Goal: Task Accomplishment & Management: Complete application form

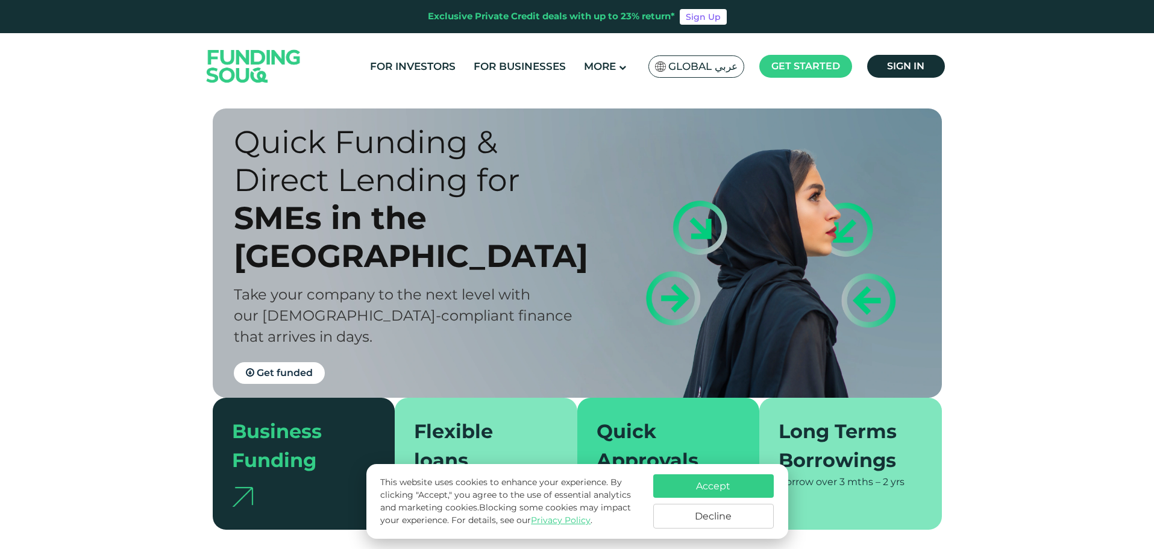
click at [716, 66] on span "Global عربي" at bounding box center [702, 67] width 69 height 14
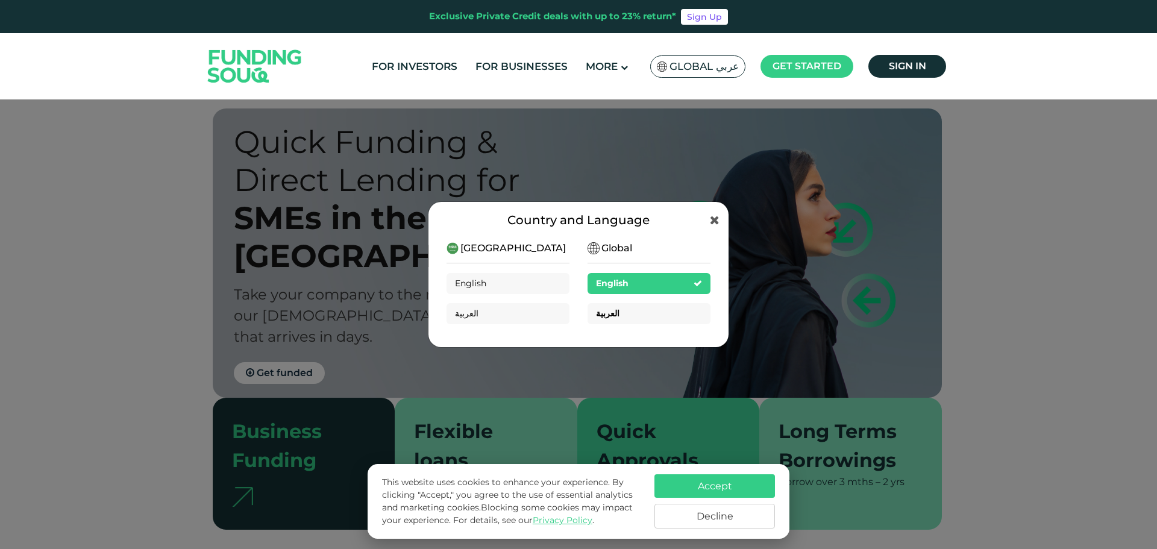
click at [646, 309] on div "العربية" at bounding box center [649, 313] width 123 height 21
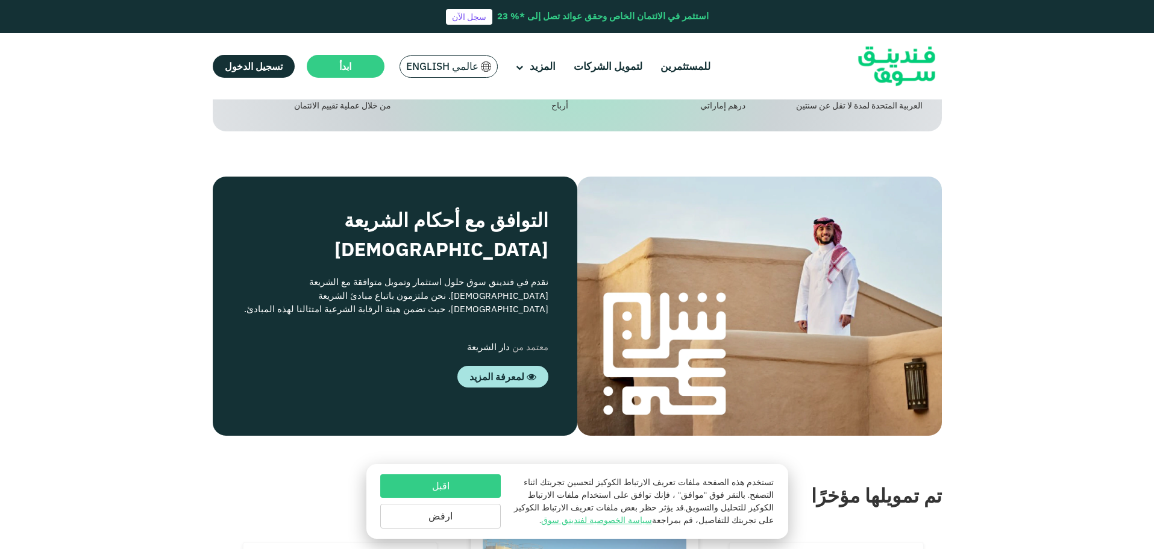
scroll to position [1025, 0]
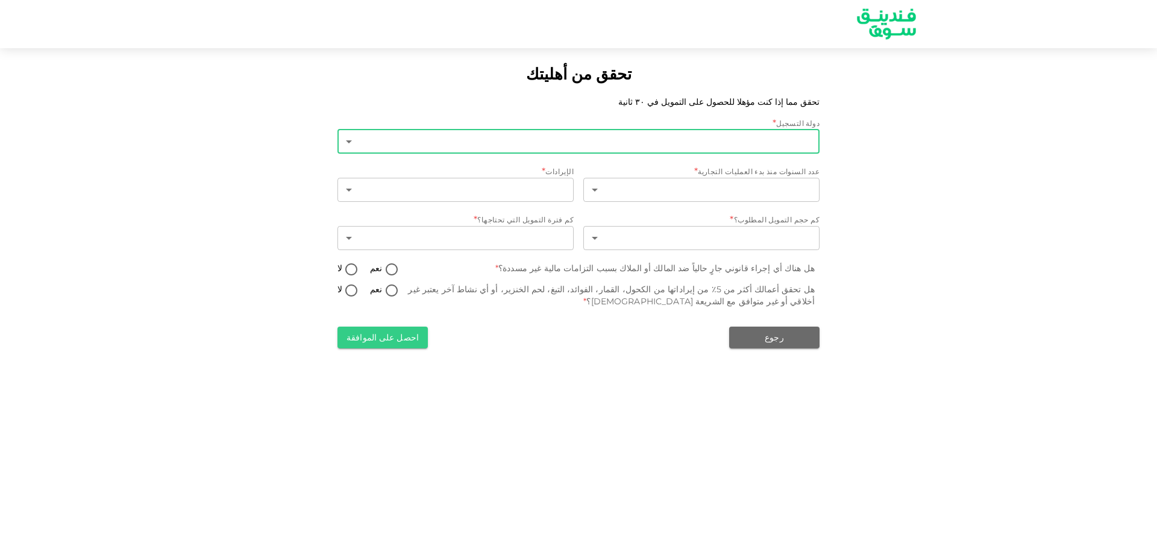
click at [748, 146] on body "تحقق من أهليتك تحقق مما إذا كنت مؤهلا للحصول على التمويل في ٣٠ ثانية دولة التسج…" at bounding box center [578, 274] width 1157 height 549
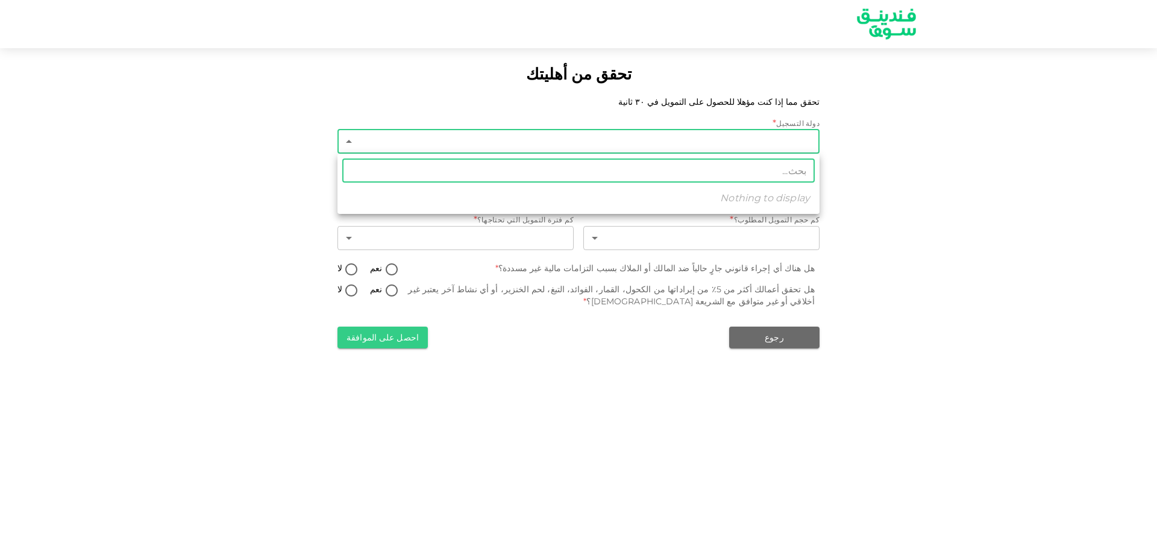
type input "1"
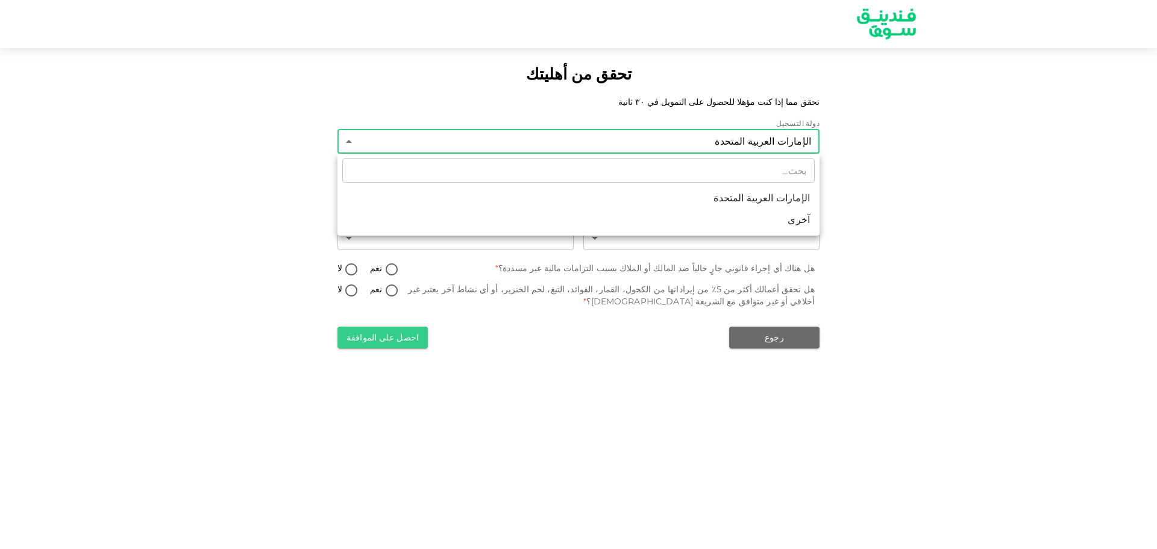
click at [764, 143] on div at bounding box center [578, 274] width 1157 height 549
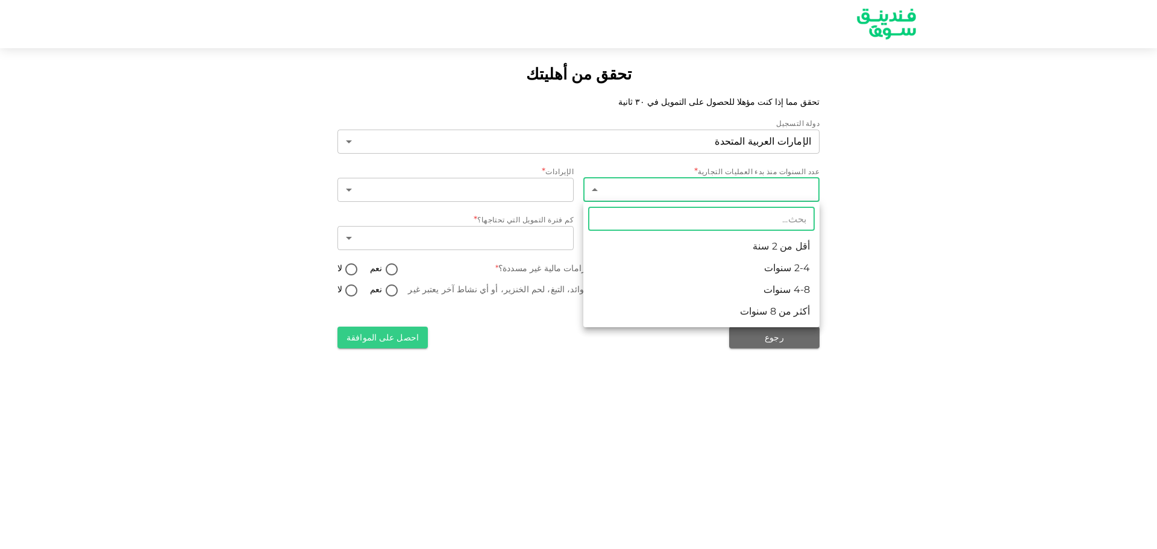
click at [791, 191] on body "تحقق من أهليتك تحقق مما إذا كنت مؤهلا للحصول على التمويل في ٣٠ ثانية دولة التسج…" at bounding box center [578, 274] width 1157 height 549
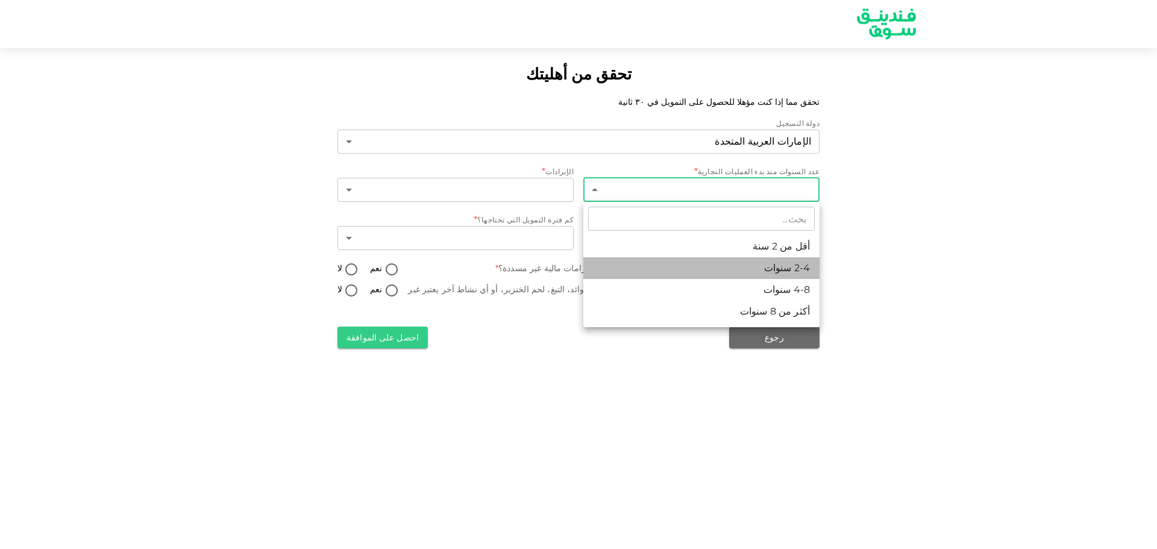
click at [802, 264] on li "2-4 سنوات" at bounding box center [701, 268] width 236 height 22
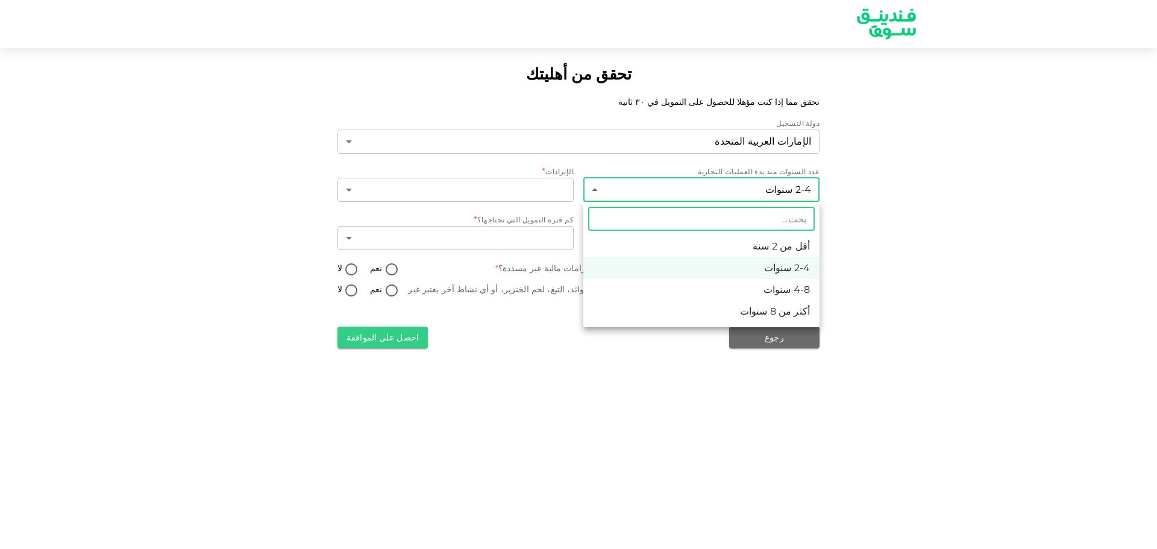
click at [774, 184] on body "تحقق من أهليتك تحقق مما إذا كنت مؤهلا للحصول على التمويل في ٣٠ ثانية دولة التسج…" at bounding box center [578, 274] width 1157 height 549
click at [809, 286] on li "4-8 سنوات" at bounding box center [701, 290] width 236 height 22
type input "3"
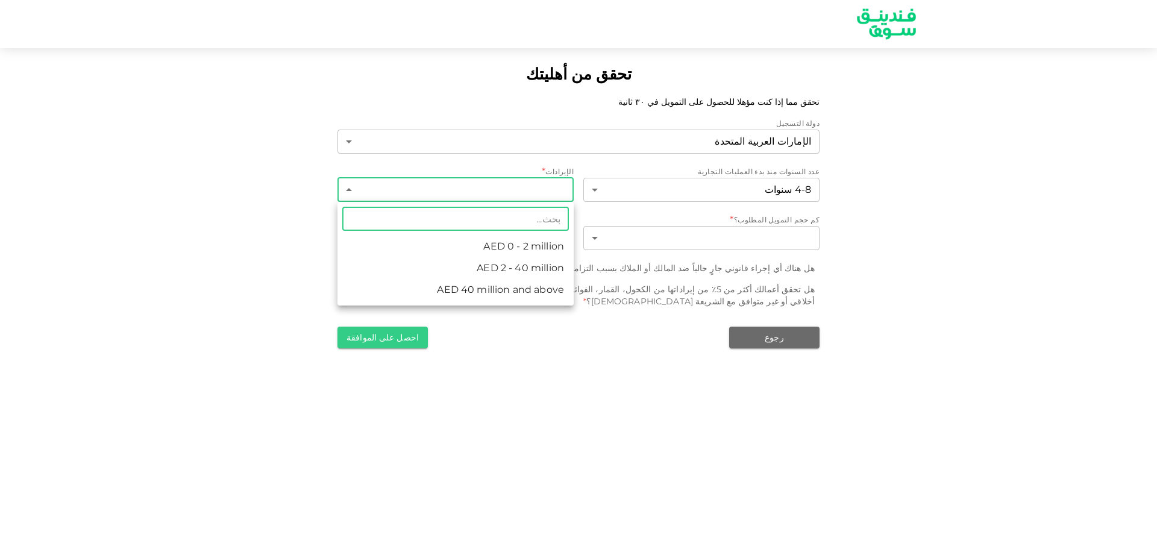
click at [499, 192] on body "تحقق من أهليتك تحقق مما إذا كنت مؤهلا للحصول على التمويل في ٣٠ ثانية دولة التسج…" at bounding box center [578, 274] width 1157 height 549
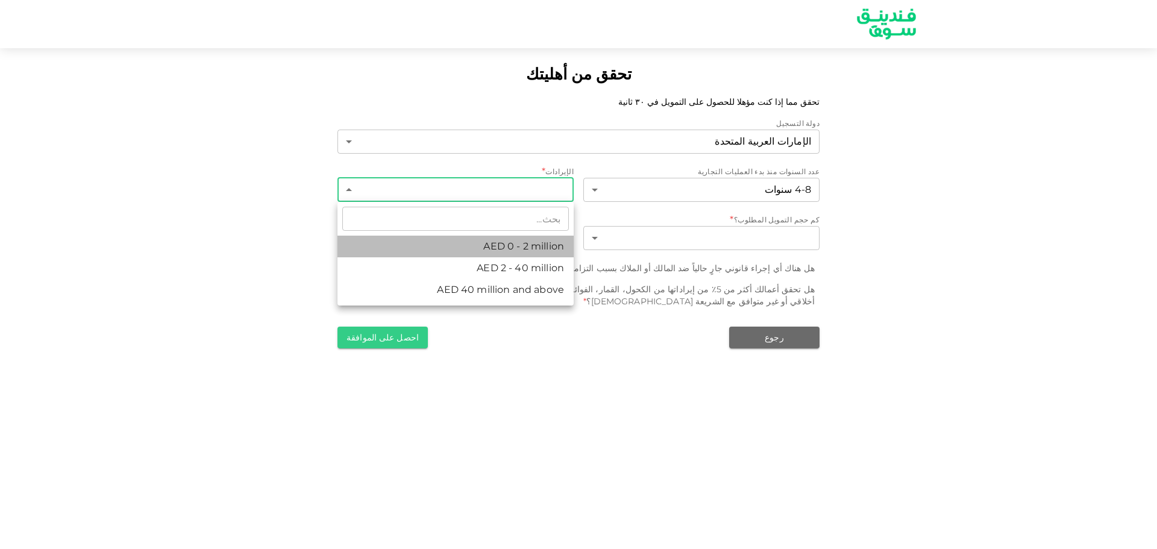
click at [547, 248] on li "AED 0 - 2 million" at bounding box center [456, 247] width 236 height 22
type input "1"
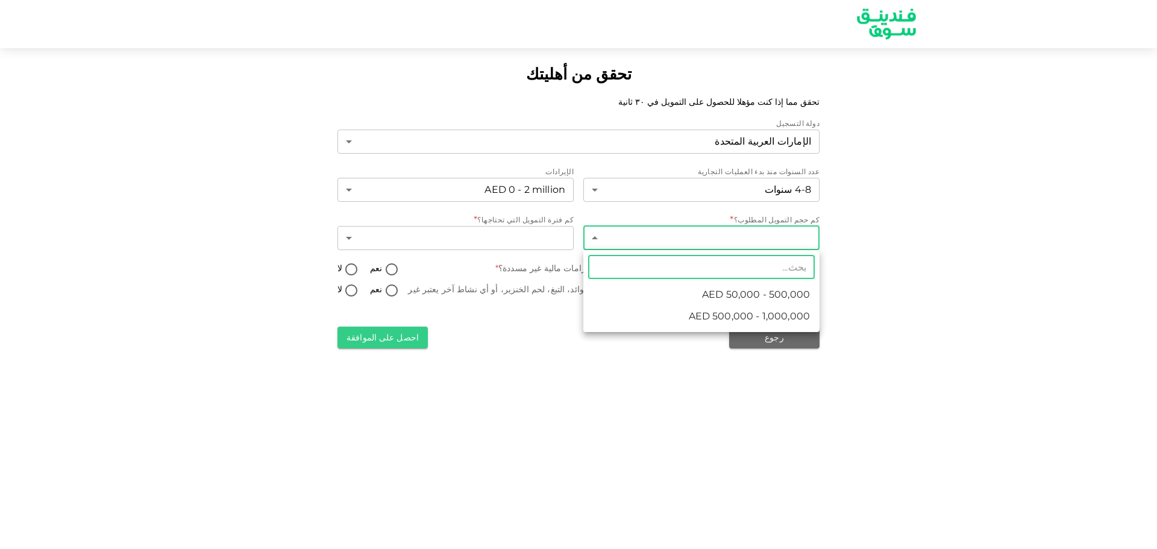
click at [712, 233] on body "تحقق من أهليتك تحقق مما إذا كنت مؤهلا للحصول على التمويل في ٣٠ ثانية دولة التسج…" at bounding box center [578, 274] width 1157 height 549
click at [723, 298] on span "AED 50,000 - 500,000" at bounding box center [756, 295] width 108 height 14
type input "1"
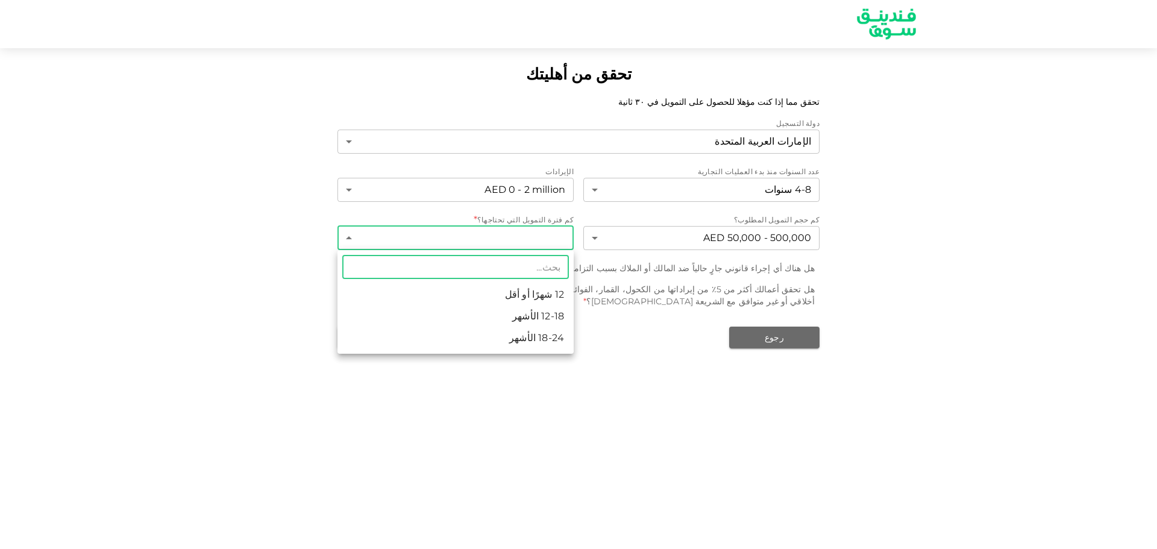
click at [525, 242] on body "تحقق من أهليتك تحقق مما إذا كنت مؤهلا للحصول على التمويل في ٣٠ ثانية دولة التسج…" at bounding box center [578, 274] width 1157 height 549
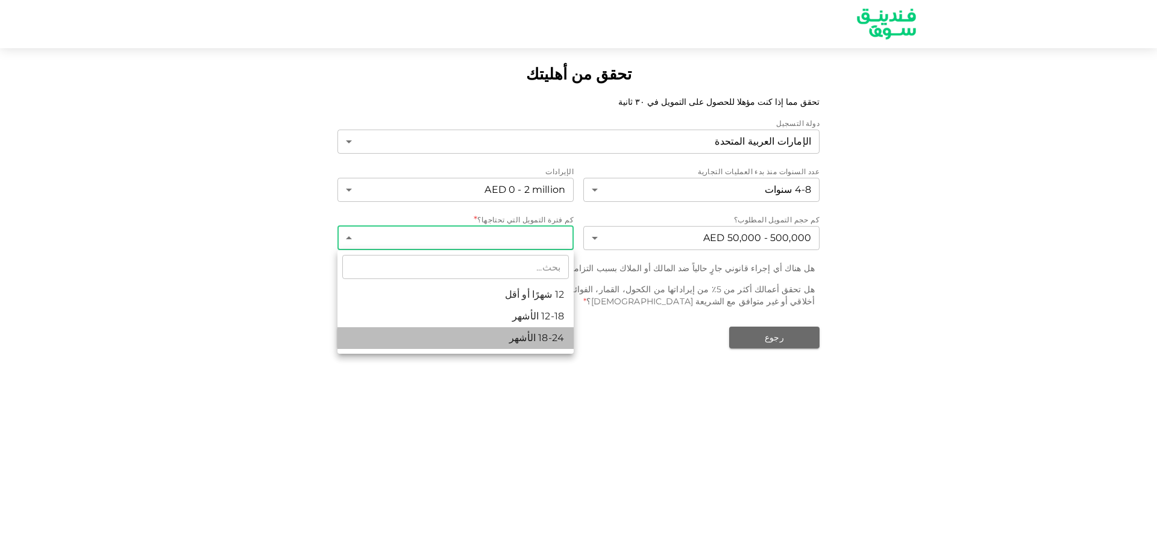
drag, startPoint x: 543, startPoint y: 340, endPoint x: 555, endPoint y: 342, distance: 11.6
click at [546, 339] on li "18-24 الأشهر" at bounding box center [456, 338] width 236 height 22
type input "3"
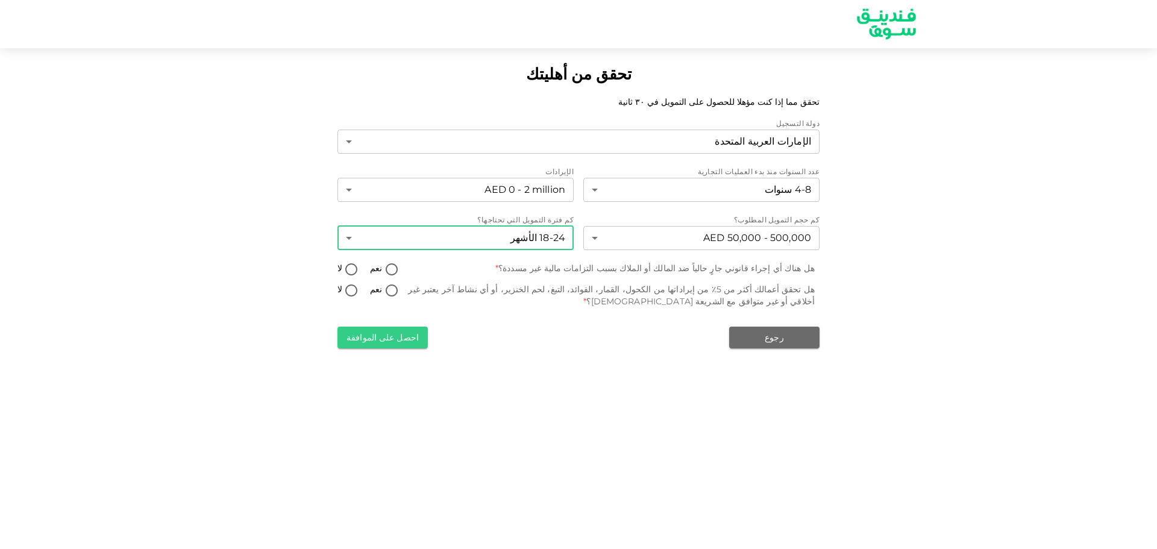
click at [351, 271] on input "لا" at bounding box center [351, 270] width 18 height 16
radio input "true"
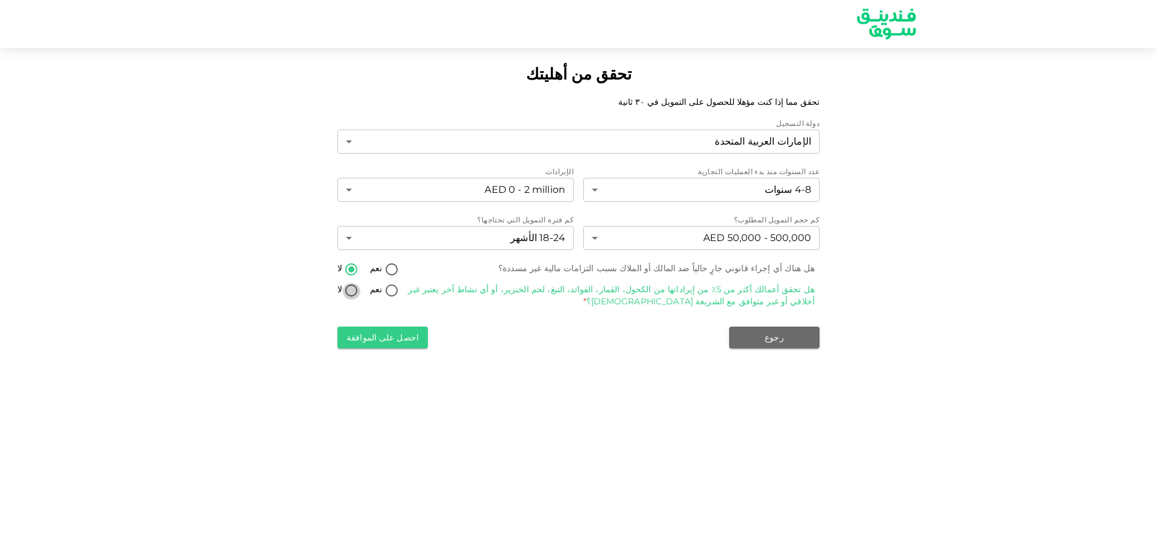
click at [351, 289] on input "لا" at bounding box center [351, 291] width 18 height 16
radio input "true"
click at [406, 338] on button "احصل على الموافقة" at bounding box center [383, 338] width 90 height 22
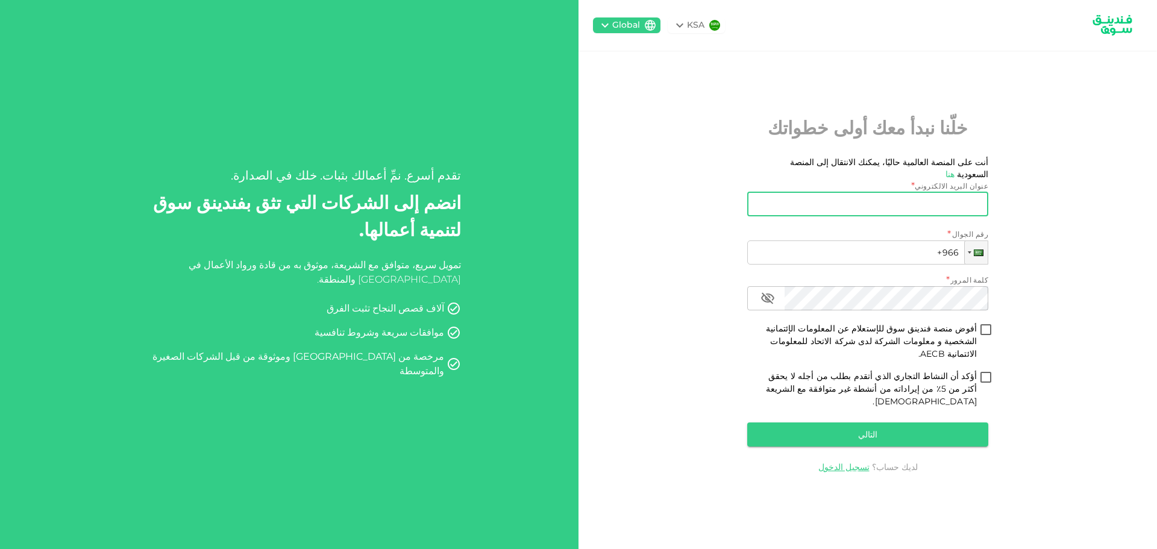
click at [947, 212] on input "عنوان البريد الالكتروني" at bounding box center [875, 204] width 228 height 24
type input "[EMAIL_ADDRESS][DOMAIN_NAME]"
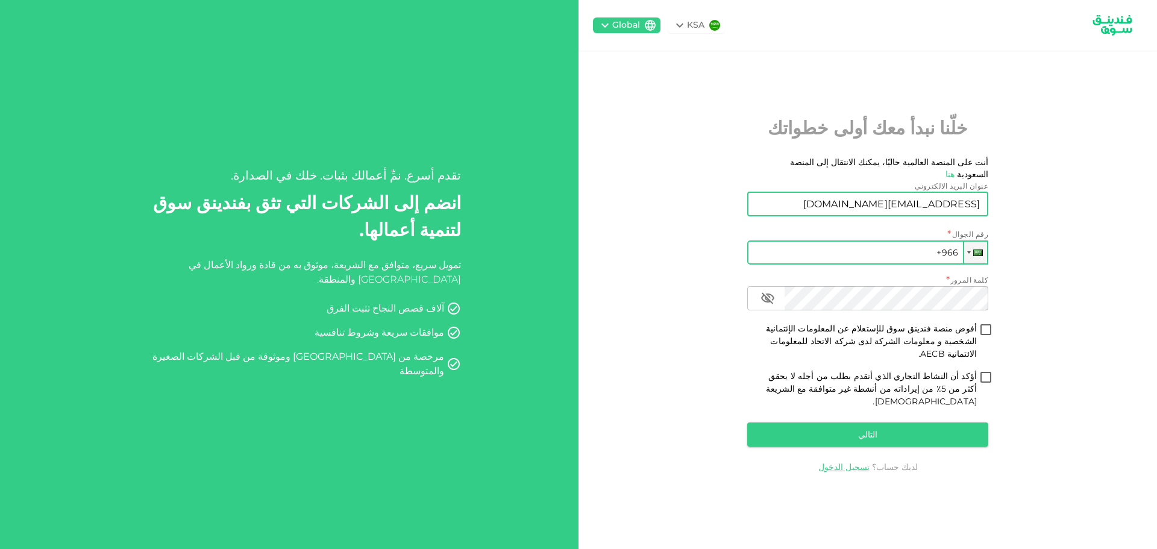
click at [911, 257] on input "+966" at bounding box center [867, 252] width 241 height 24
click at [972, 259] on div at bounding box center [975, 253] width 23 height 22
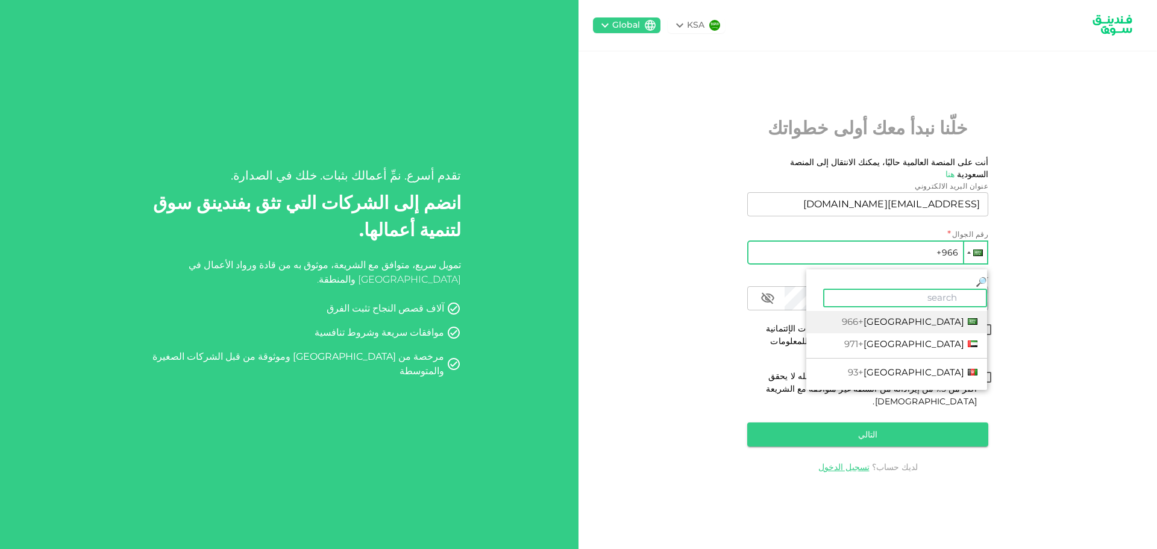
click at [920, 291] on input "search" at bounding box center [905, 298] width 164 height 19
click at [940, 342] on li "[GEOGRAPHIC_DATA] +971" at bounding box center [896, 344] width 181 height 22
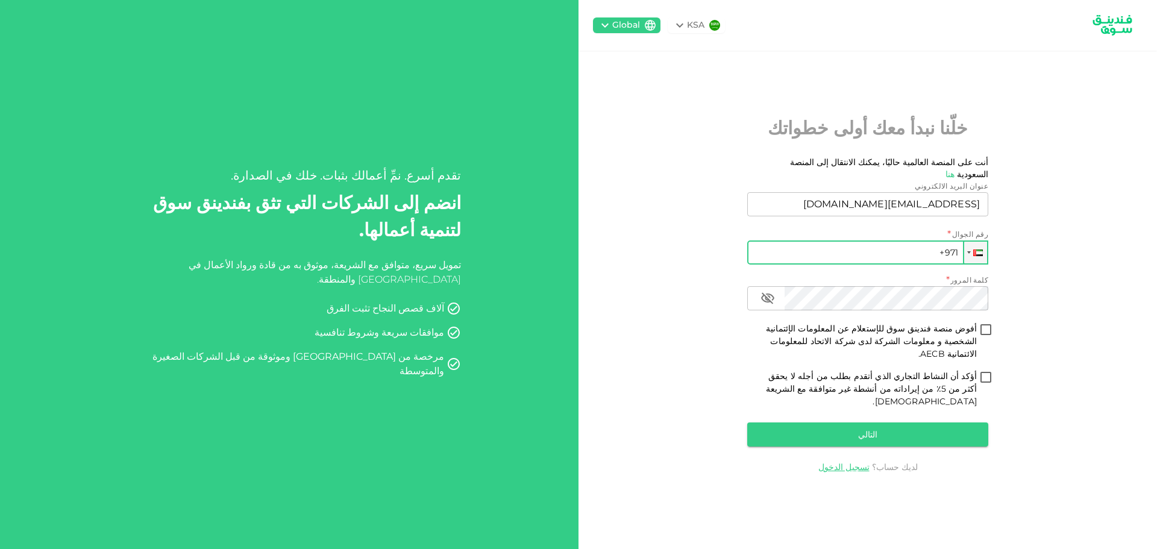
click at [918, 257] on input "+971" at bounding box center [867, 252] width 241 height 24
type input "[PHONE_NUMBER]"
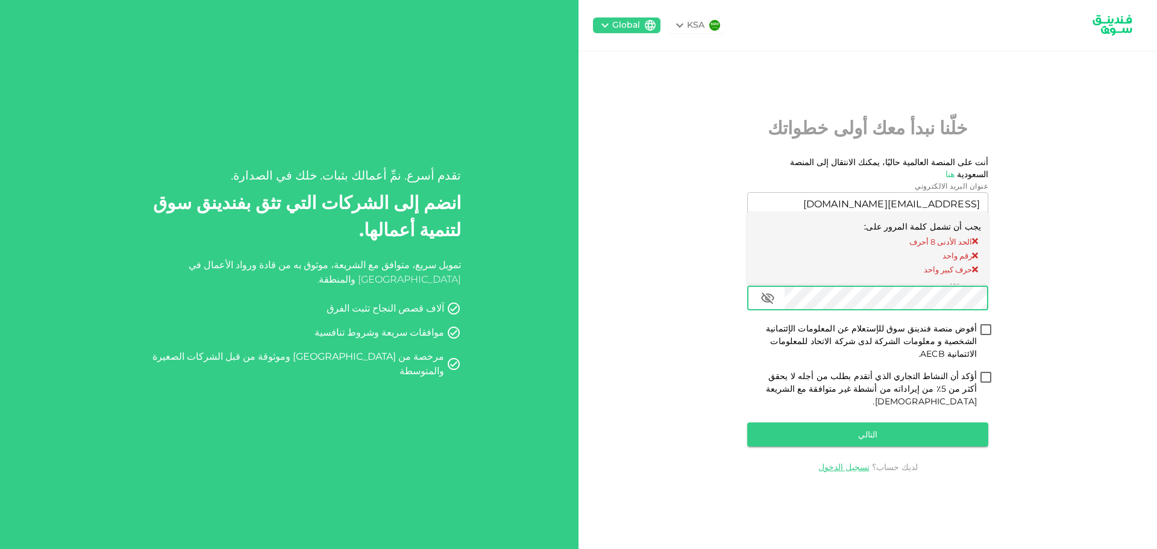
drag, startPoint x: 1069, startPoint y: 301, endPoint x: 1060, endPoint y: 305, distance: 10.0
click at [1063, 304] on div "KSA Global خلّنا نبدأ معك أولى خطواتك أنت على المنصة العالمية حاليًا، يمكنك الا…" at bounding box center [868, 274] width 579 height 549
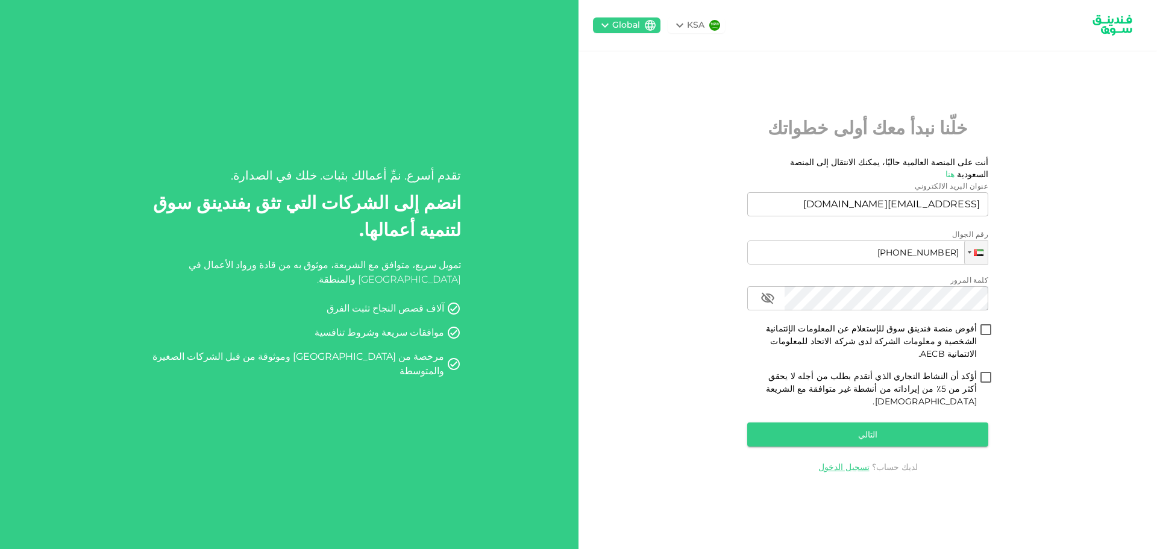
click at [1000, 334] on div "KSA Global خلّنا نبدأ معك أولى خطواتك أنت على المنصة العالمية حاليًا، يمكنك الا…" at bounding box center [868, 274] width 579 height 549
click at [987, 336] on input "أفوض منصة فندينق سوق للإستعلام عن المعلومات الإئتمانية الشخصية و معلومات الشركة…" at bounding box center [986, 330] width 18 height 16
checkbox input "true"
click at [985, 370] on input "أؤكد أن النشاط التجاري الذي أتقدم بطلب من أجله لا يحقق أكثر من 5٪ من إيراداته م…" at bounding box center [986, 378] width 18 height 16
checkbox input "true"
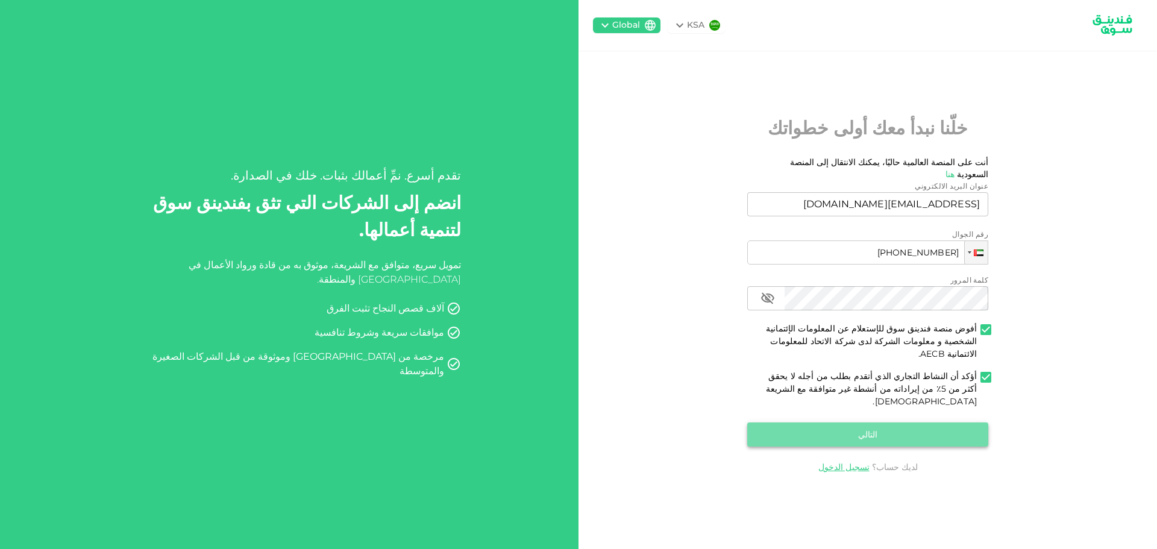
click at [907, 423] on button "التالي" at bounding box center [867, 435] width 241 height 24
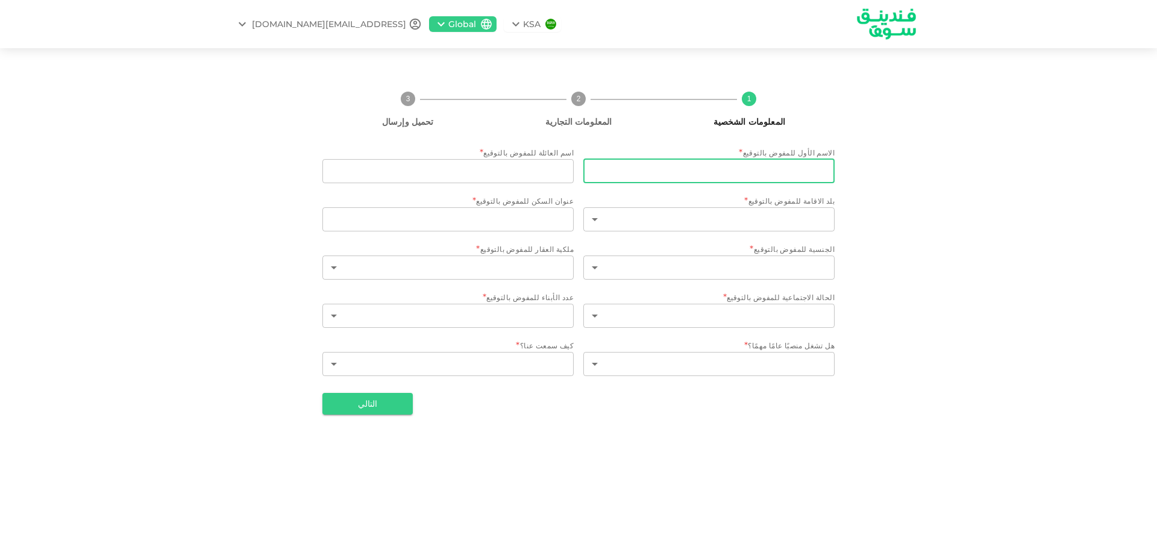
click at [718, 172] on input "الاسم الأول للمفوض بالتوقيع" at bounding box center [708, 171] width 251 height 24
type input "[PERSON_NAME]"
type input "ABUSHALBAK"
type input "[GEOGRAPHIC_DATA]"
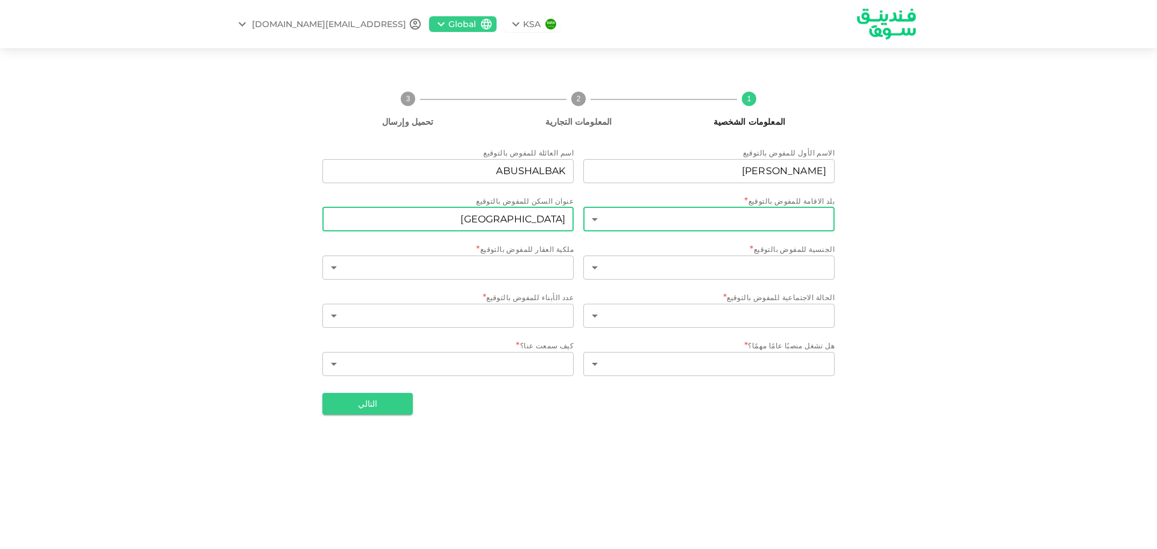
drag, startPoint x: 488, startPoint y: 219, endPoint x: 627, endPoint y: 212, distance: 139.4
click at [627, 212] on div "الاسم الأول للمفوض بالتوقيع الاسم الأول للمفوض بالتوقيع [PERSON_NAME] الاسم الأ…" at bounding box center [578, 262] width 512 height 231
drag, startPoint x: 586, startPoint y: 192, endPoint x: 616, endPoint y: 195, distance: 30.2
click at [586, 192] on div "الاسم الأول للمفوض بالتوقيع الاسم الأول للمفوض بالتوقيع [PERSON_NAME] الاسم الأ…" at bounding box center [578, 262] width 512 height 231
click at [706, 216] on body "KSA Global [EMAIL_ADDRESS][DOMAIN_NAME] 1 المعلومات الشخصية 2 المعلومات التجاري…" at bounding box center [578, 274] width 1157 height 549
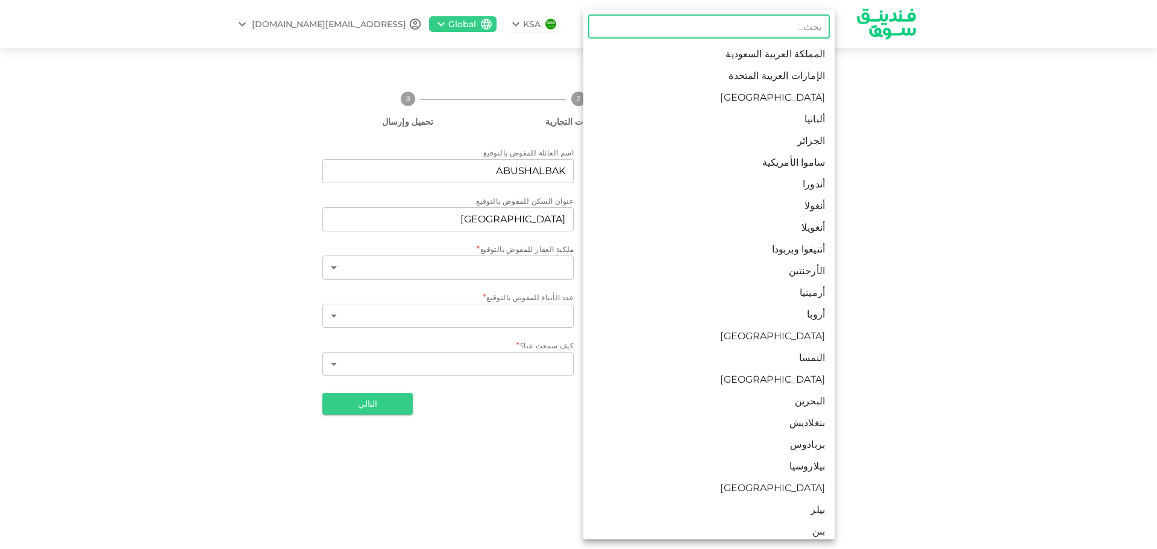
click at [802, 77] on li "الإمارات العربية المتحدة" at bounding box center [708, 76] width 251 height 22
type input "2"
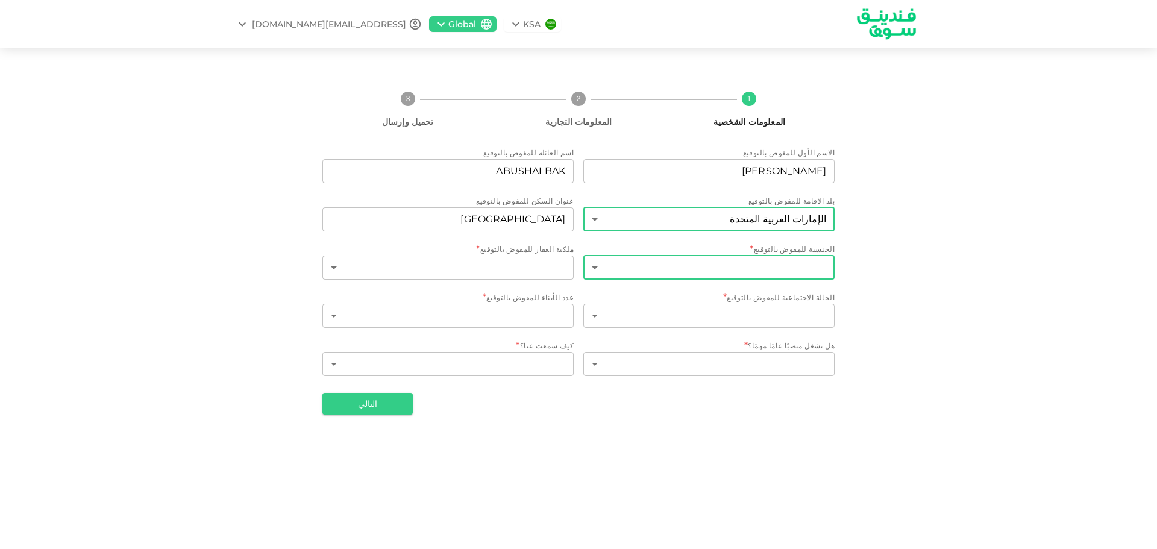
click at [697, 270] on body "KSA Global [EMAIL_ADDRESS][DOMAIN_NAME] 1 المعلومات الشخصية 2 المعلومات التجاري…" at bounding box center [578, 274] width 1157 height 549
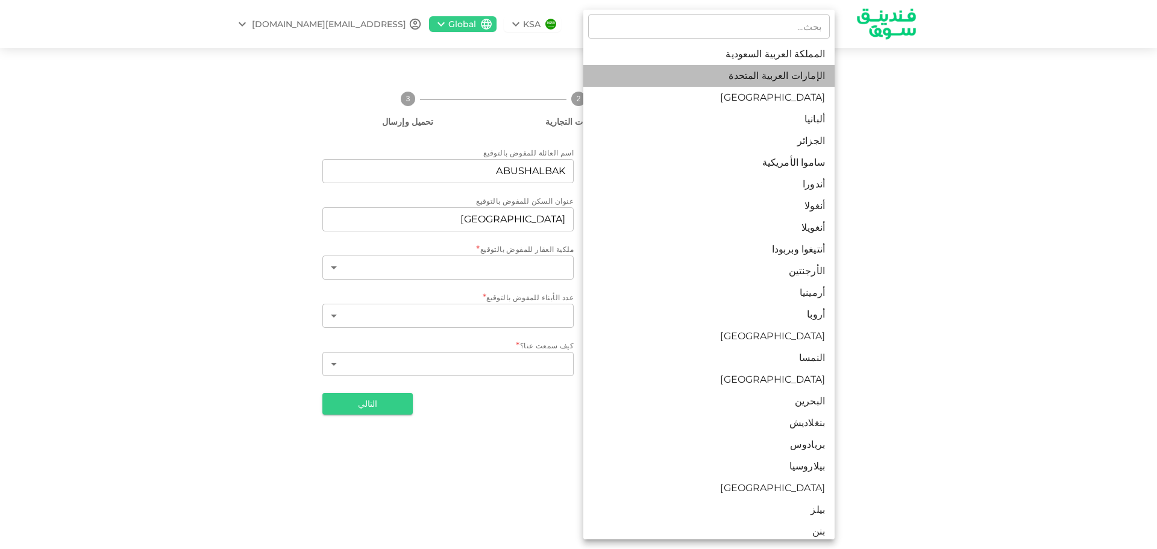
click at [774, 73] on li "الإمارات العربية المتحدة" at bounding box center [708, 76] width 251 height 22
type input "2"
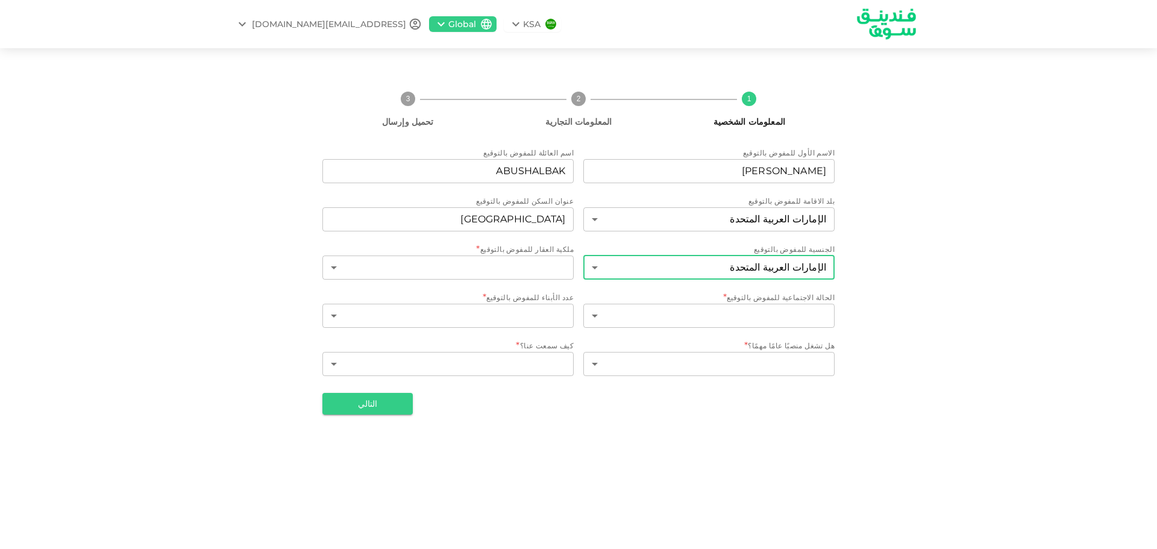
click at [786, 263] on body "KSA Global [EMAIL_ADDRESS][DOMAIN_NAME] 1 المعلومات الشخصية 2 المعلومات التجاري…" at bounding box center [578, 274] width 1157 height 549
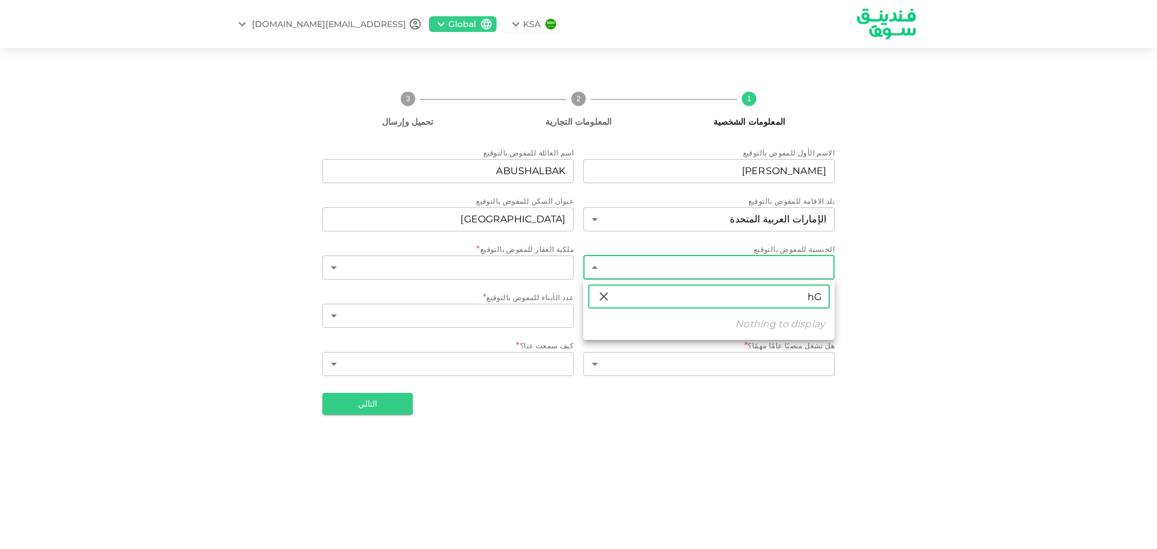
type input "h"
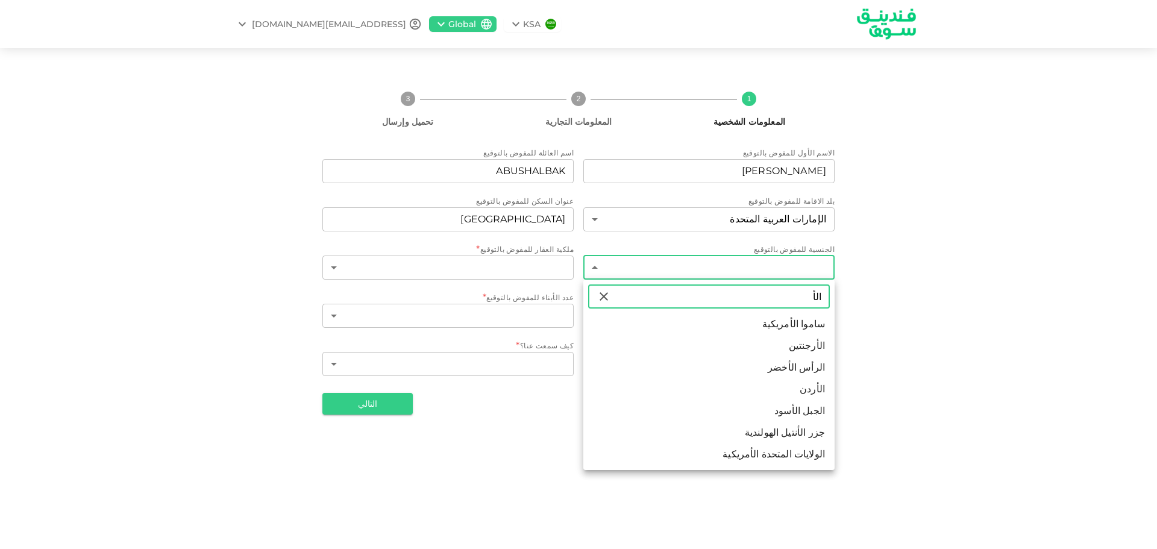
type input "الأ"
click at [808, 385] on li "الأردن" at bounding box center [708, 390] width 251 height 22
type input "98"
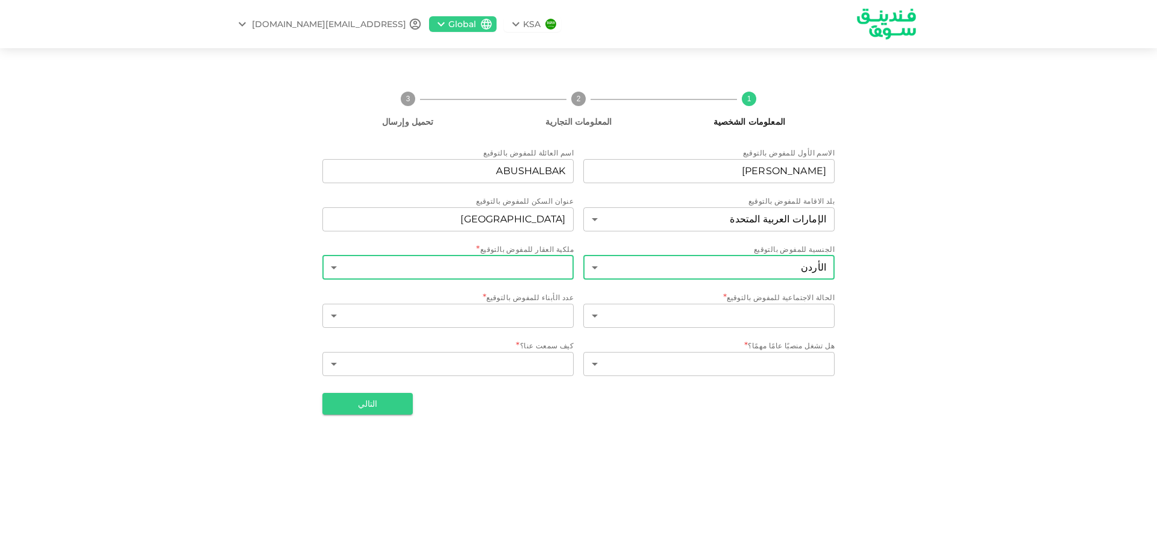
click at [539, 269] on body "KSA Global [EMAIL_ADDRESS][DOMAIN_NAME] 1 المعلومات الشخصية 2 المعلومات التجاري…" at bounding box center [578, 274] width 1157 height 549
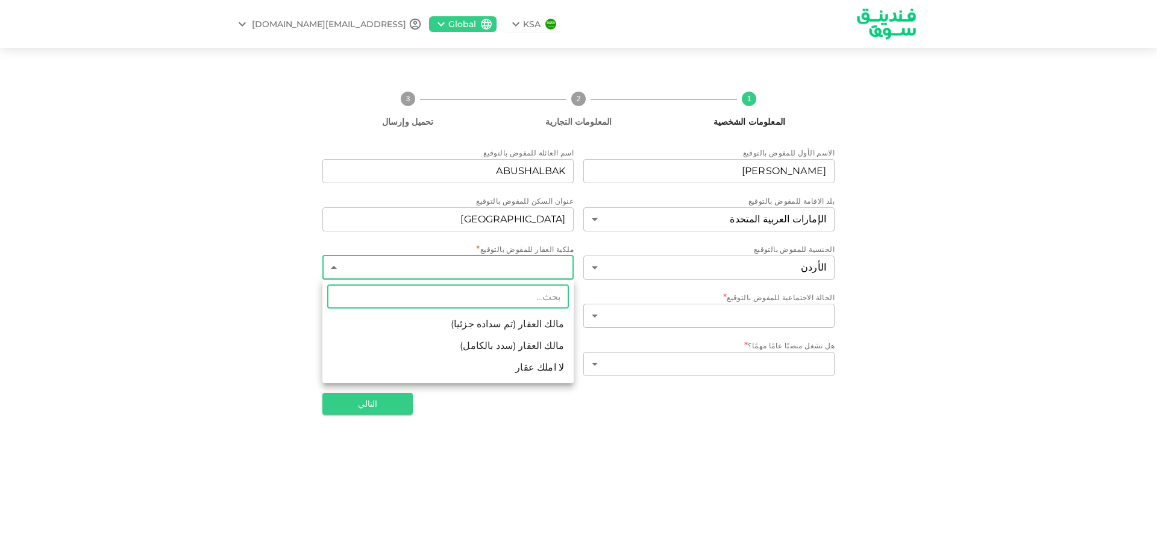
click at [551, 365] on li "لا املك عقار" at bounding box center [447, 368] width 251 height 22
type input "3"
click at [489, 262] on body "KSA Global [EMAIL_ADDRESS][DOMAIN_NAME] 1 المعلومات الشخصية 2 المعلومات التجاري…" at bounding box center [578, 274] width 1157 height 549
click at [628, 429] on div at bounding box center [578, 274] width 1157 height 549
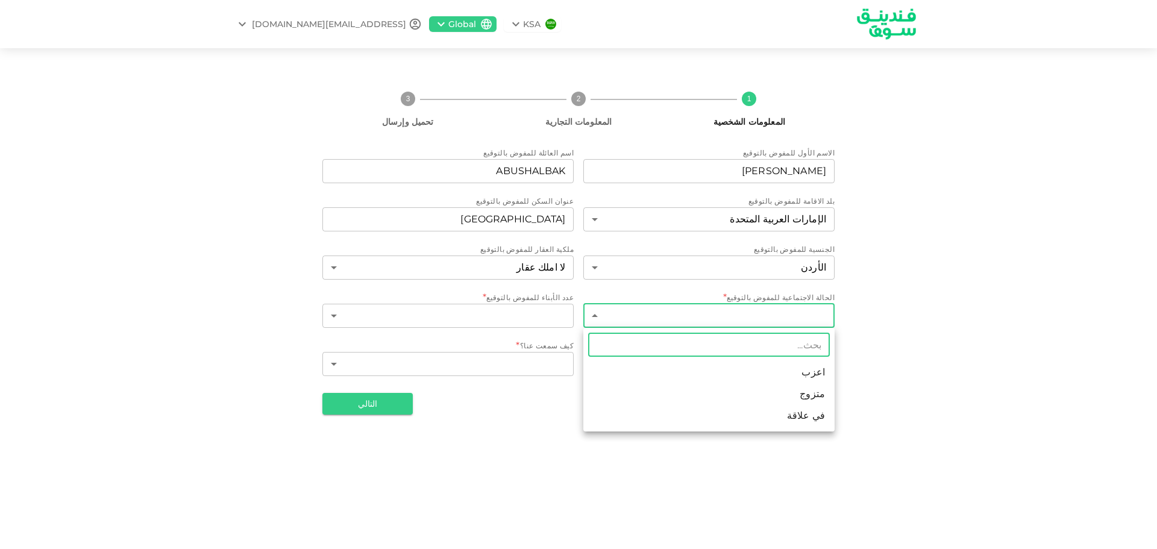
click at [794, 317] on body "KSA Global [EMAIL_ADDRESS][DOMAIN_NAME] 1 المعلومات الشخصية 2 المعلومات التجاري…" at bounding box center [578, 274] width 1157 height 549
drag, startPoint x: 811, startPoint y: 389, endPoint x: 658, endPoint y: 365, distance: 154.3
click at [798, 388] on li "متزوج" at bounding box center [708, 394] width 251 height 22
type input "2"
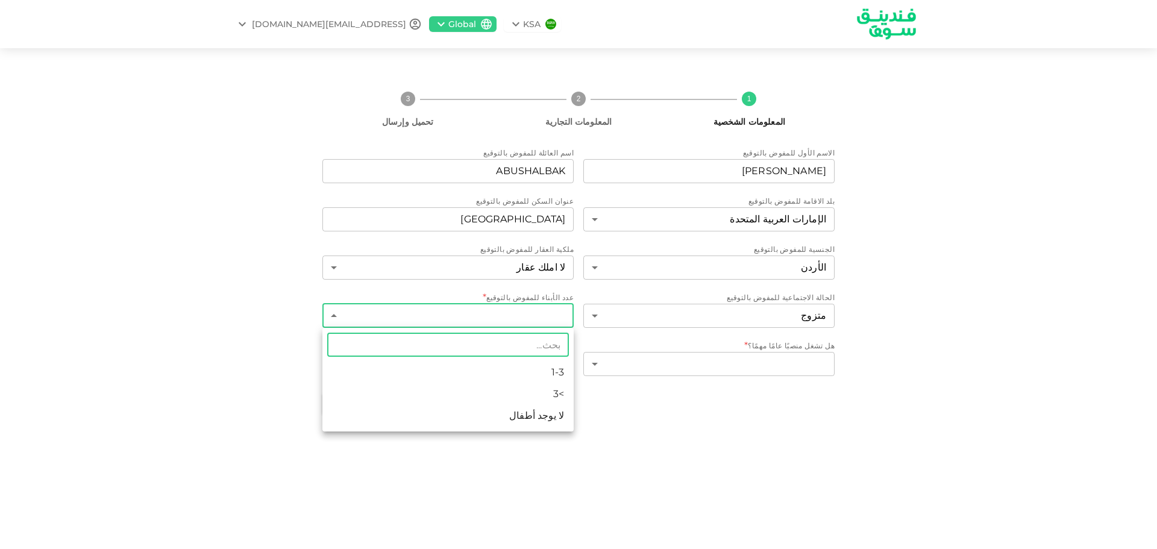
click at [539, 316] on body "KSA Global [EMAIL_ADDRESS][DOMAIN_NAME] 1 المعلومات الشخصية 2 المعلومات التجاري…" at bounding box center [578, 274] width 1157 height 549
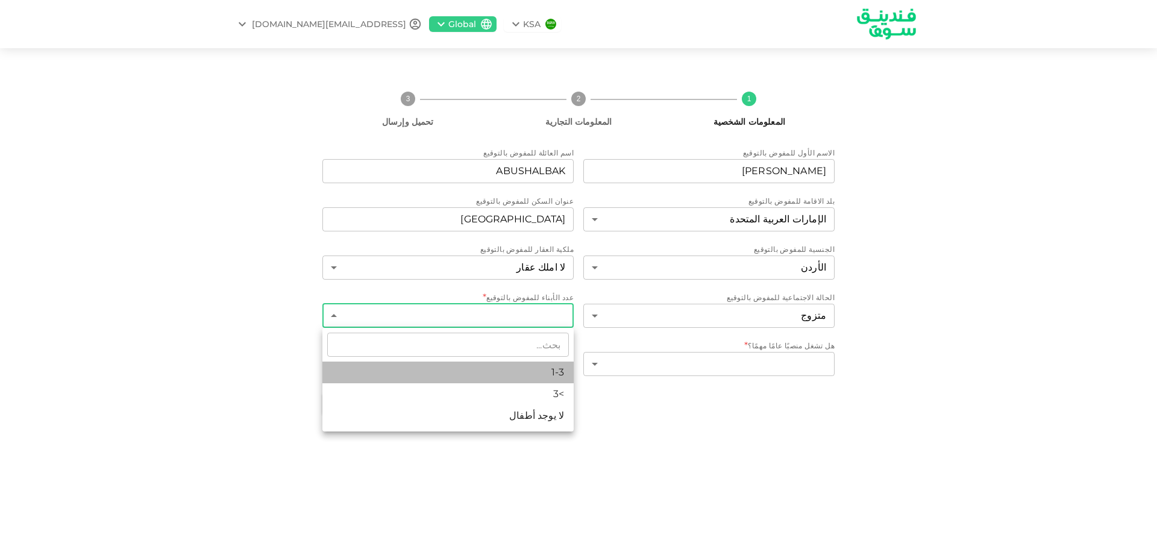
drag, startPoint x: 558, startPoint y: 364, endPoint x: 467, endPoint y: 361, distance: 91.1
click at [554, 365] on li "1-3" at bounding box center [447, 373] width 251 height 22
type input "1"
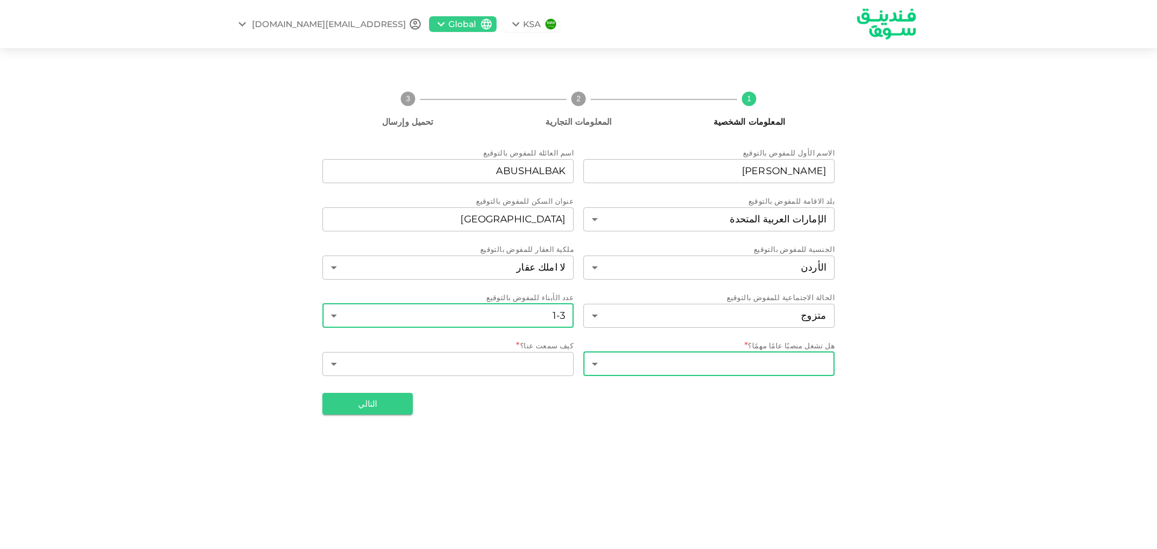
click at [797, 366] on body "KSA Global [EMAIL_ADDRESS][DOMAIN_NAME] 1 المعلومات الشخصية 2 المعلومات التجاري…" at bounding box center [578, 274] width 1157 height 549
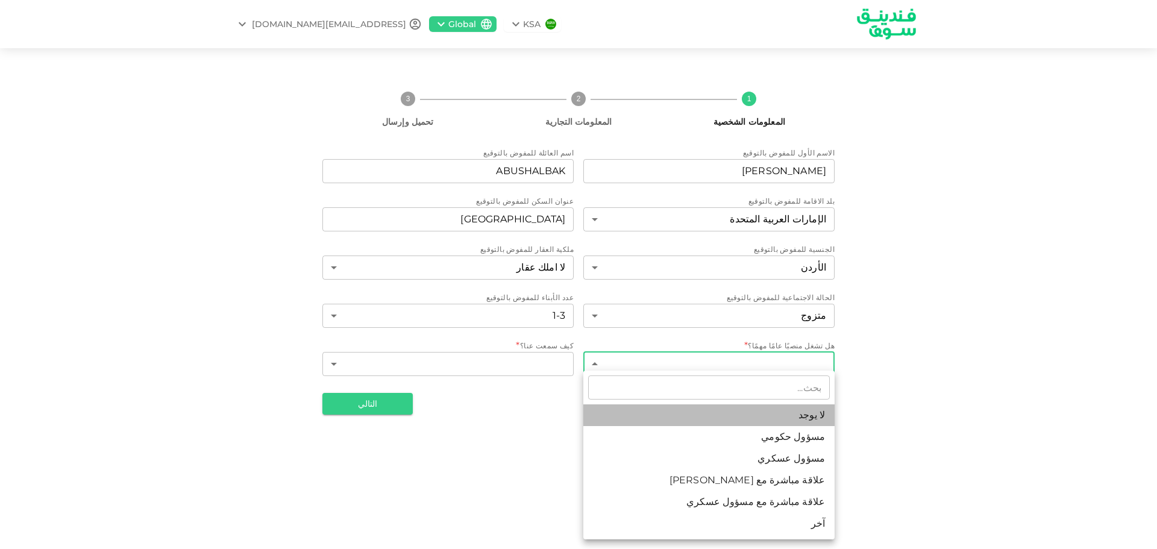
click at [817, 411] on li "لا يوجد" at bounding box center [708, 415] width 251 height 22
type input "1"
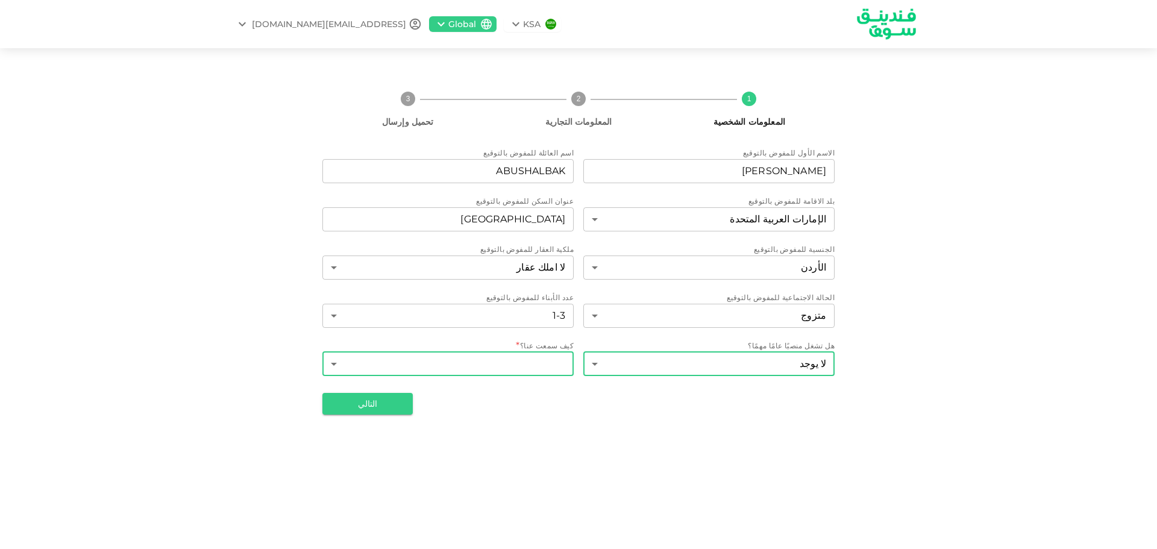
click at [568, 362] on body "KSA Global [EMAIL_ADDRESS][DOMAIN_NAME] 1 المعلومات الشخصية 2 المعلومات التجاري…" at bounding box center [578, 274] width 1157 height 549
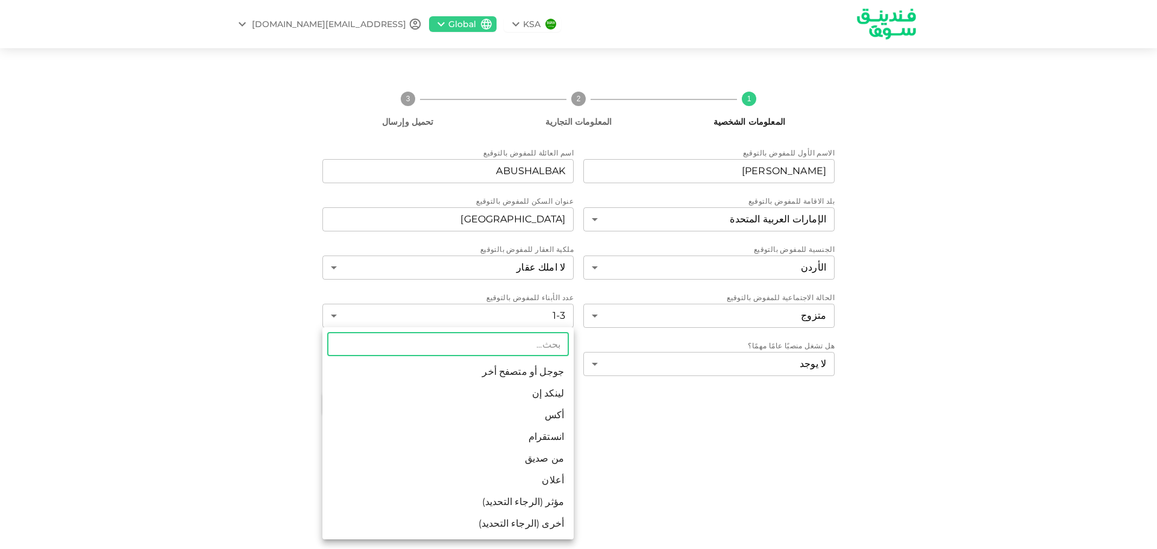
click at [548, 372] on li "جوجل أو متصفح أخر" at bounding box center [447, 372] width 251 height 22
type input "1"
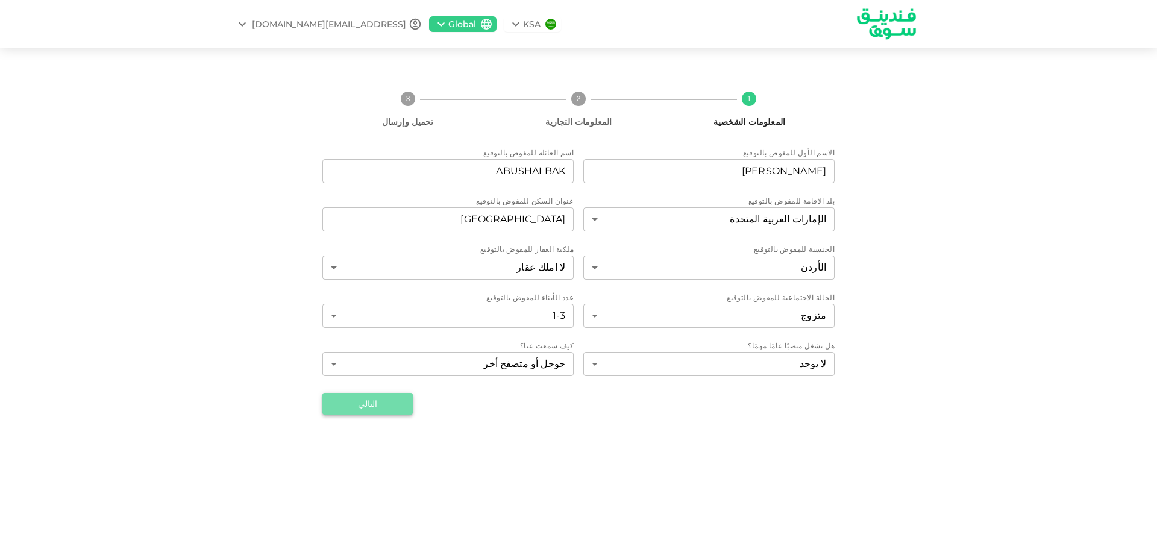
click at [399, 403] on button "التالي" at bounding box center [367, 404] width 90 height 22
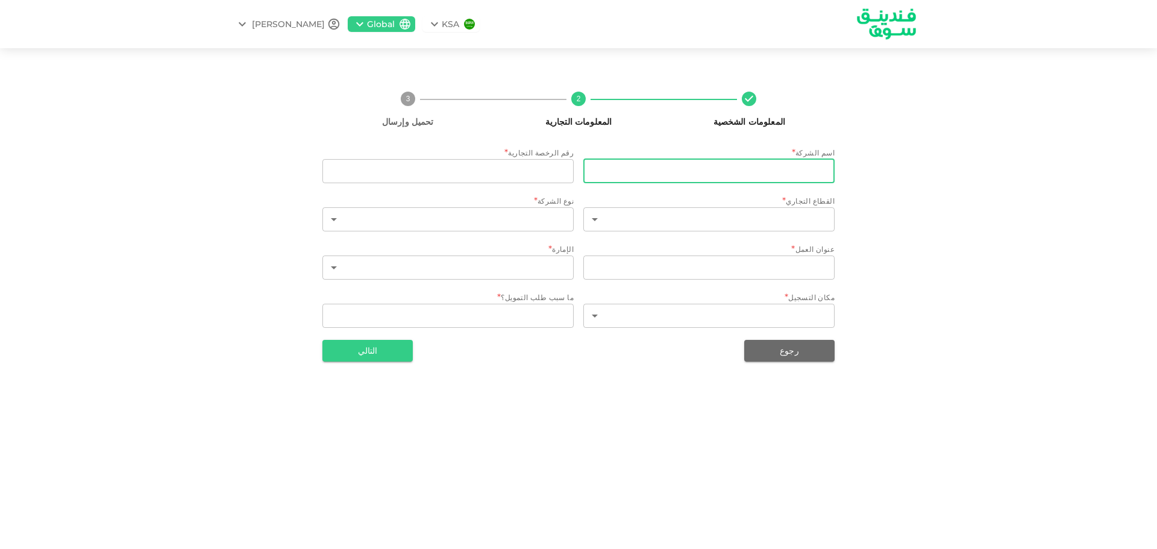
click at [795, 171] on input "businessName" at bounding box center [708, 171] width 251 height 24
drag, startPoint x: 830, startPoint y: 171, endPoint x: 782, endPoint y: 171, distance: 47.6
click at [782, 171] on input "advanced innovations serviices" at bounding box center [708, 171] width 251 height 24
type input "a"
type input "advanced innovations managment services"
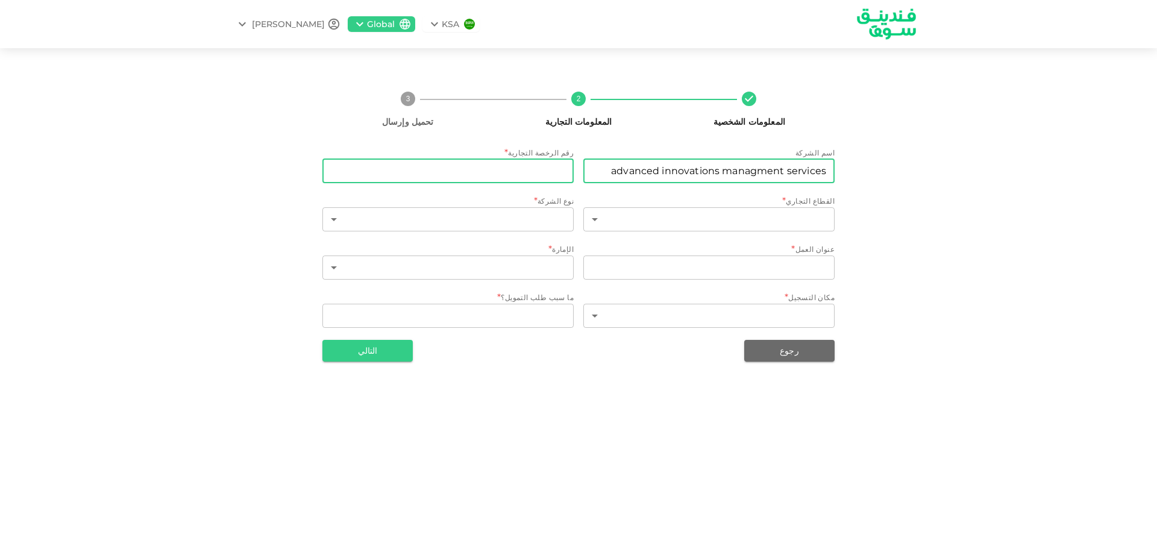
click at [501, 170] on input "tradeLicenseNumber" at bounding box center [447, 171] width 251 height 24
type input "c"
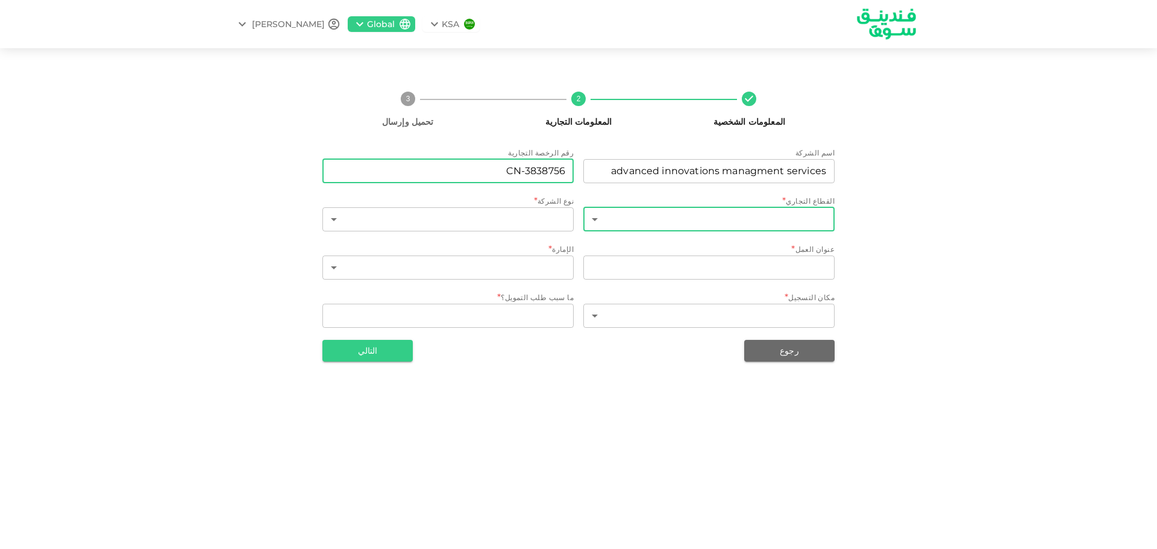
type input "CN-3838756"
click at [711, 215] on body "KSA Global [PERSON_NAME] المعلومات الشخصية 2 المعلومات التجارية 3 تحميل وإرسال …" at bounding box center [578, 274] width 1157 height 549
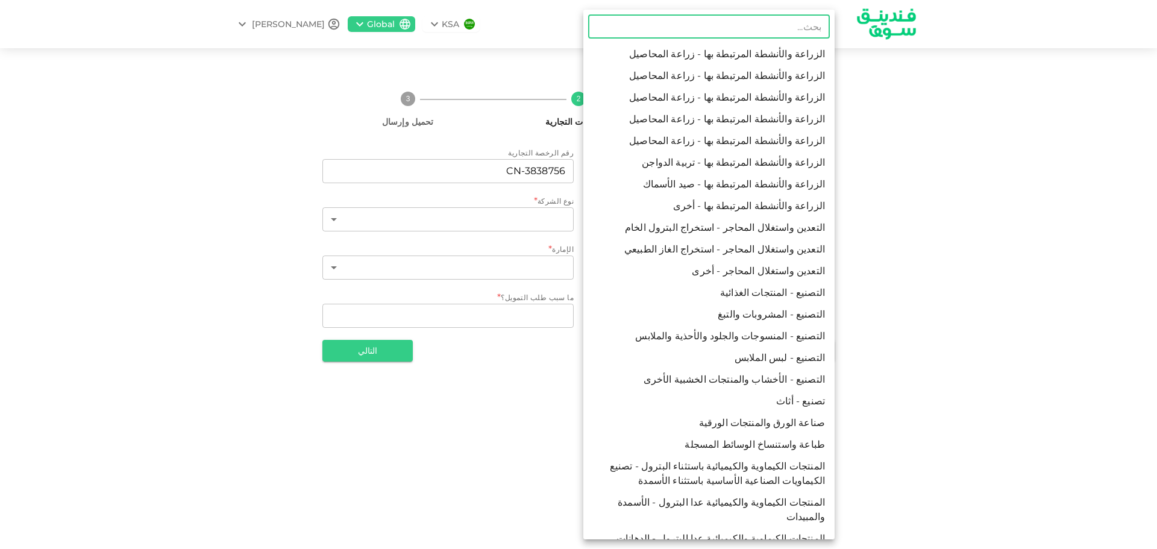
click at [803, 32] on input "text" at bounding box center [709, 26] width 242 height 24
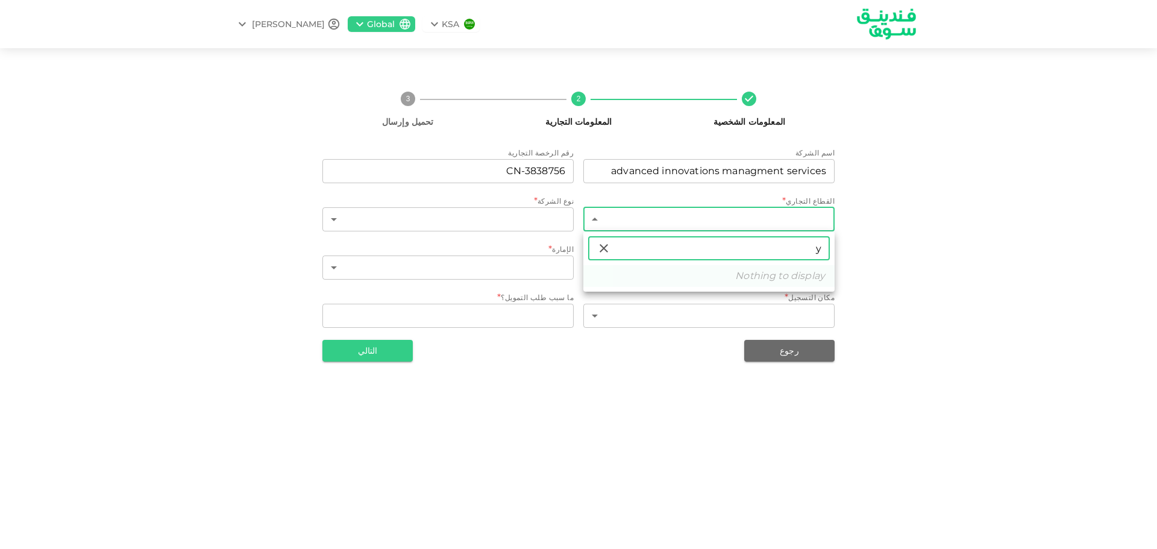
type input "y"
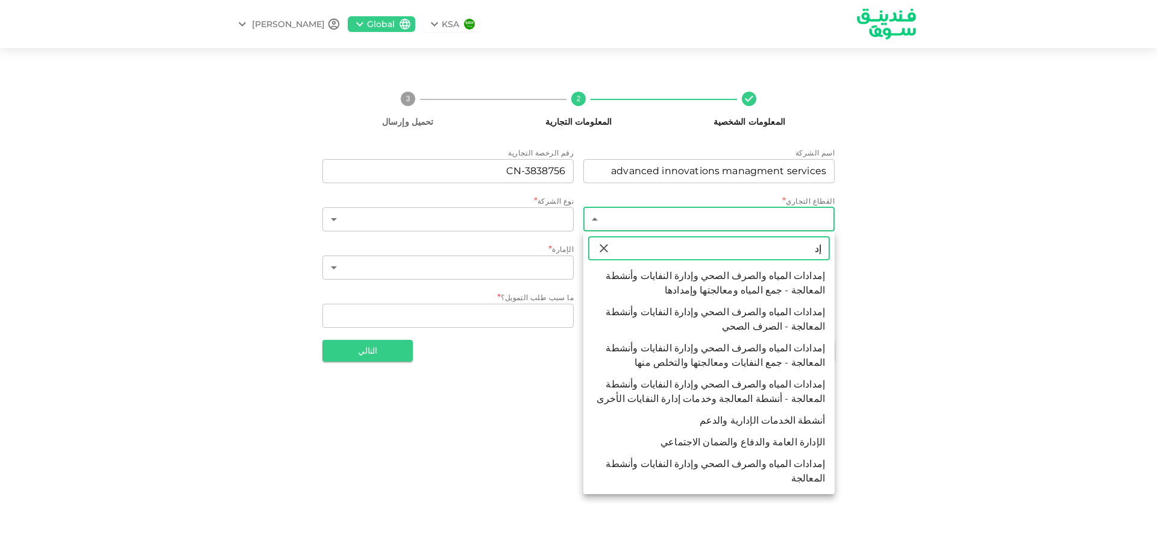
type input "إ"
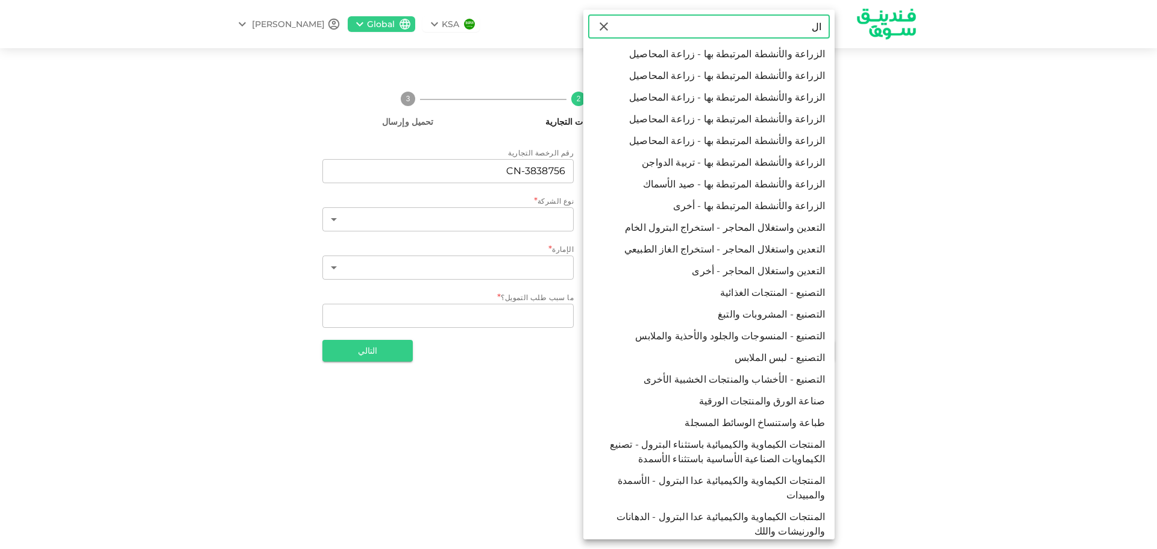
type input "ا"
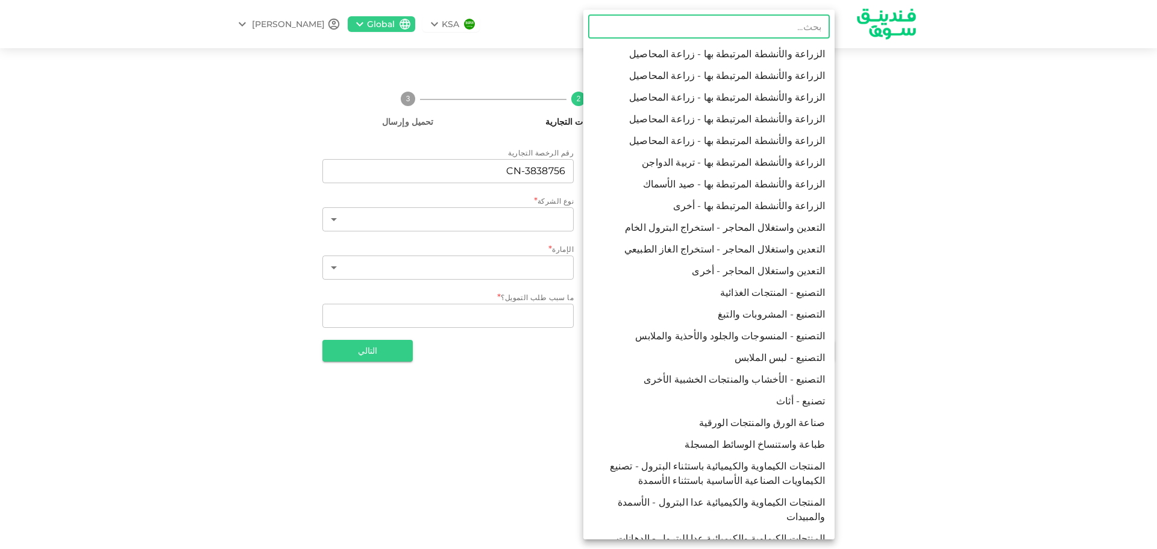
click at [808, 25] on input "text" at bounding box center [709, 26] width 242 height 24
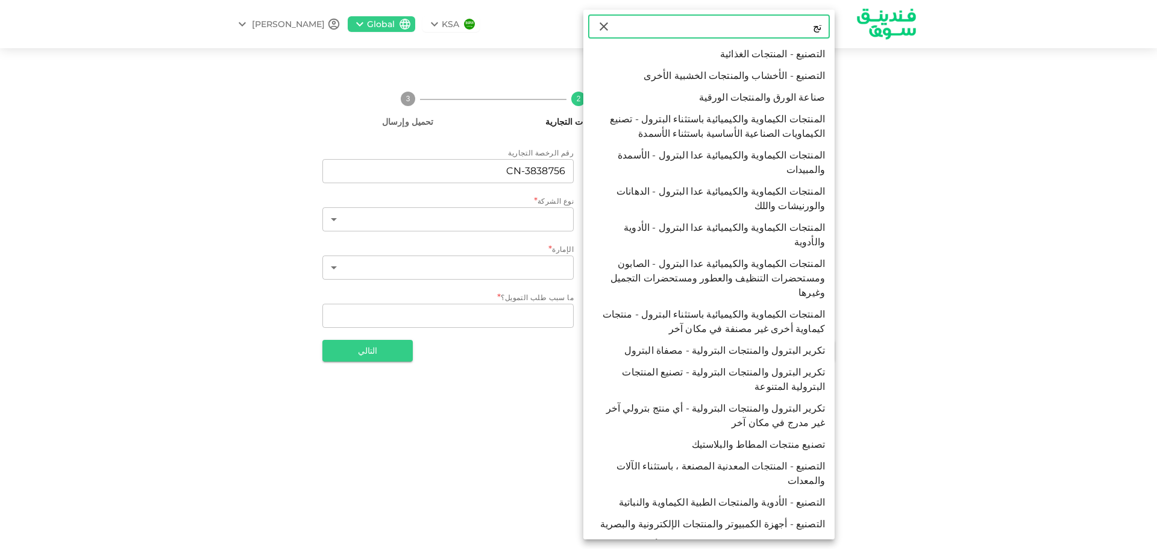
type input "ت"
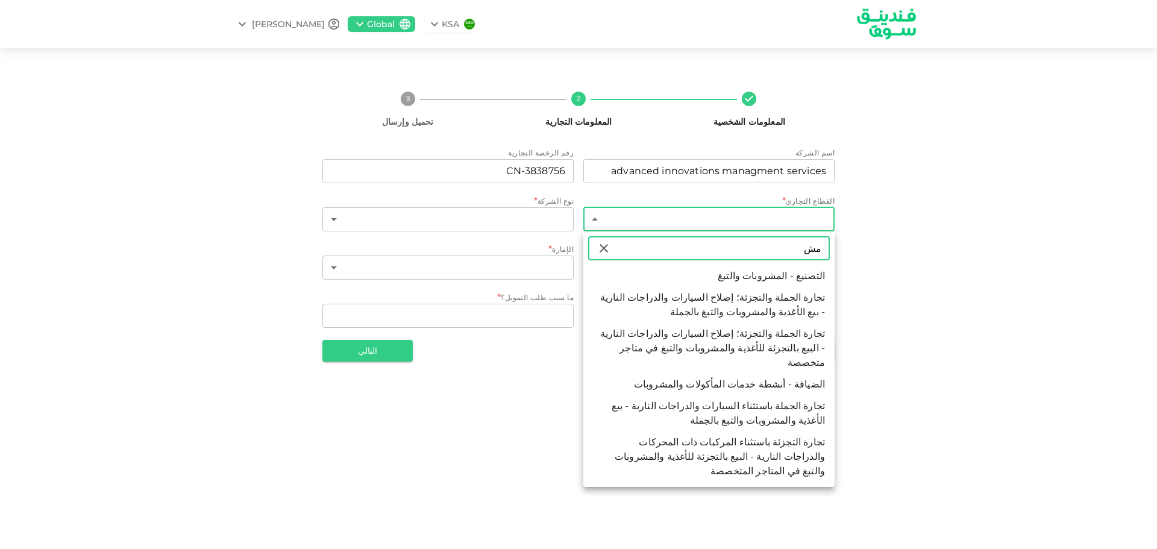
type input "م"
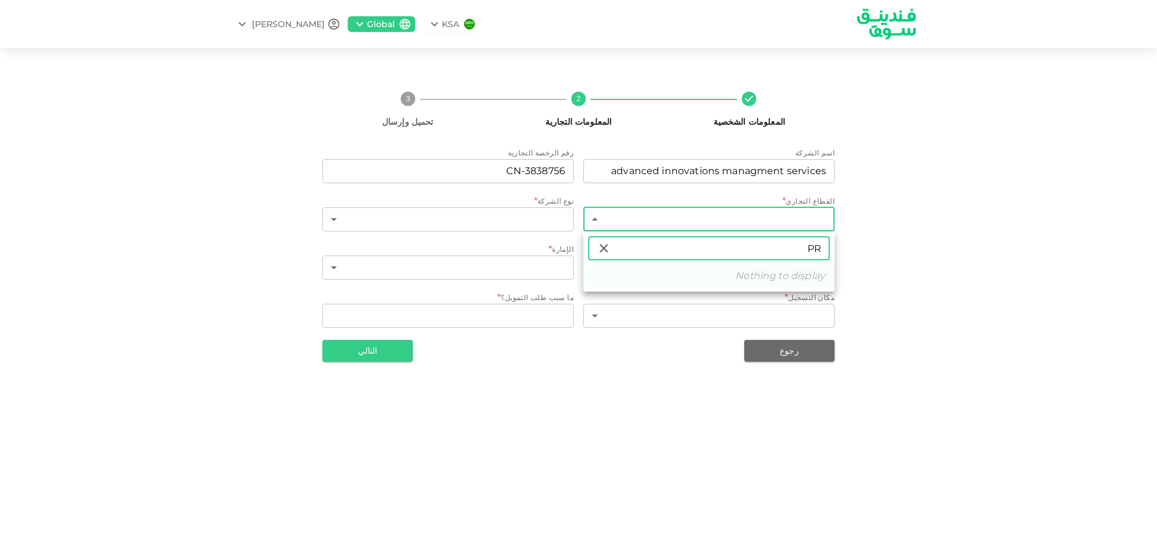
type input "P"
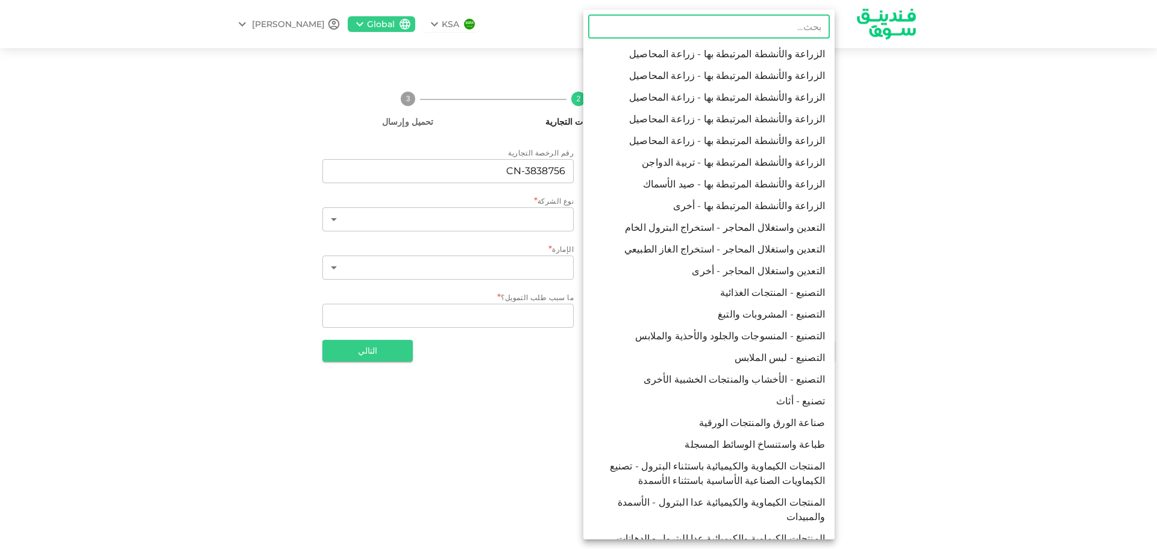
click at [927, 188] on div at bounding box center [578, 274] width 1157 height 549
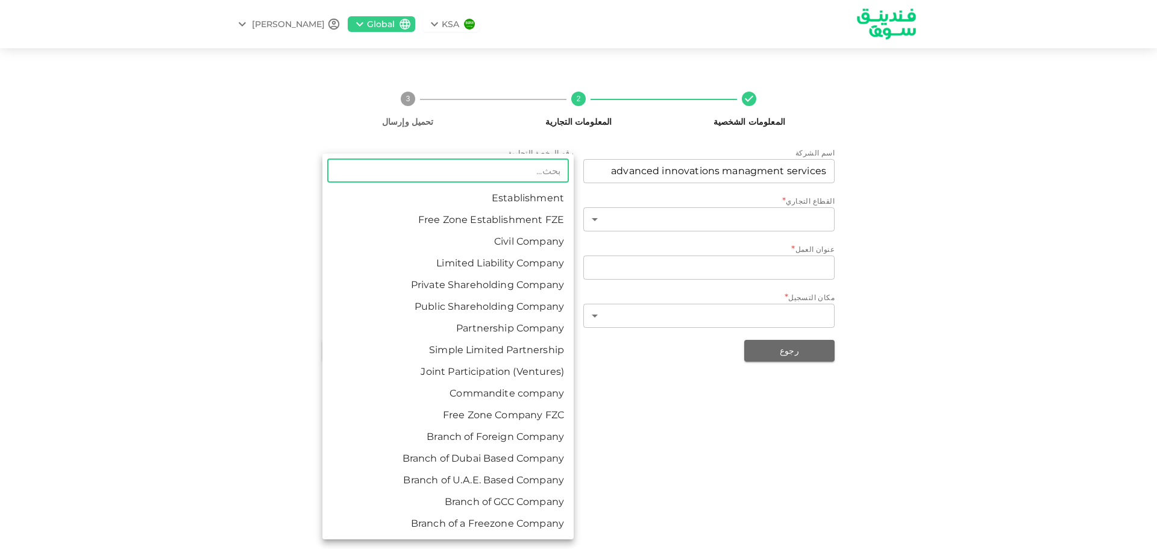
click at [526, 227] on body "KSA Global [PERSON_NAME] المعلومات الشخصية 2 المعلومات التجارية 3 تحميل وإرسال …" at bounding box center [578, 274] width 1157 height 549
drag, startPoint x: 517, startPoint y: 258, endPoint x: 474, endPoint y: 260, distance: 42.2
click at [516, 258] on li "Limited Liability Company" at bounding box center [447, 264] width 251 height 22
type input "4"
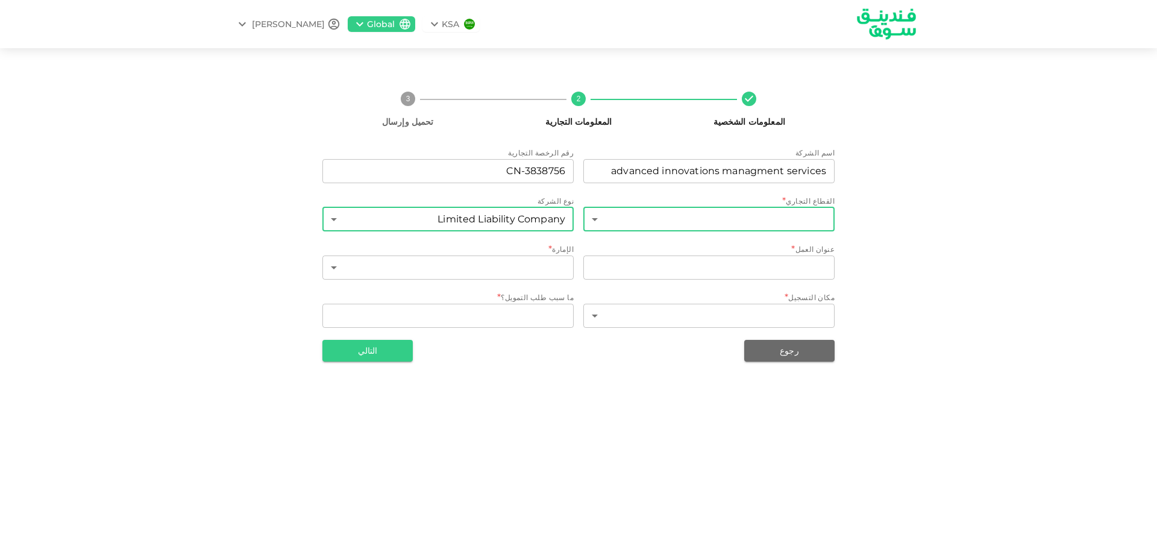
click at [701, 216] on body "KSA Global [PERSON_NAME] المعلومات الشخصية 2 المعلومات التجارية 3 تحميل وإرسال …" at bounding box center [578, 274] width 1157 height 549
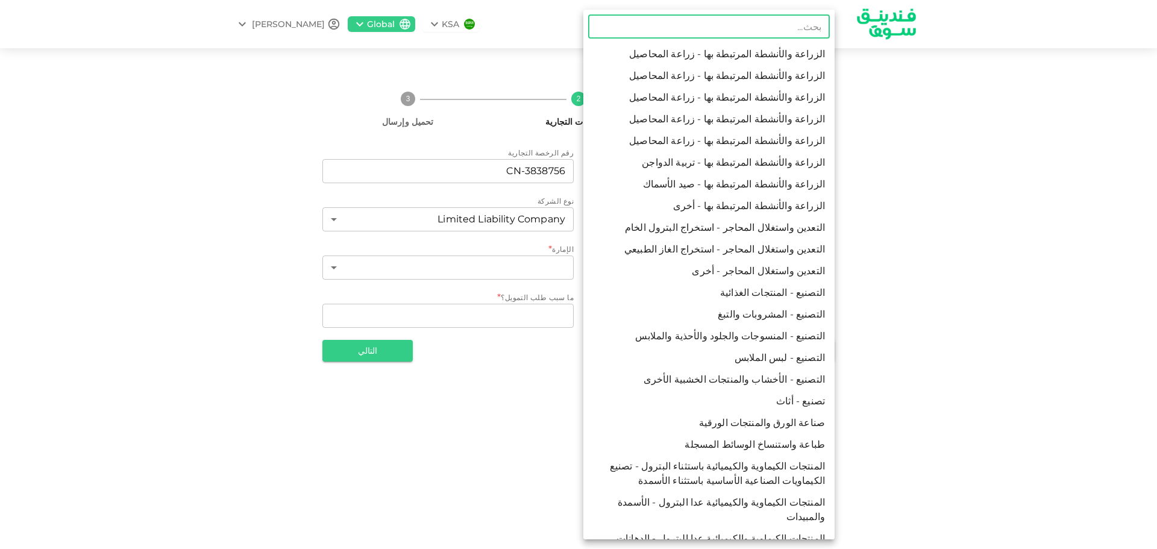
type input "y"
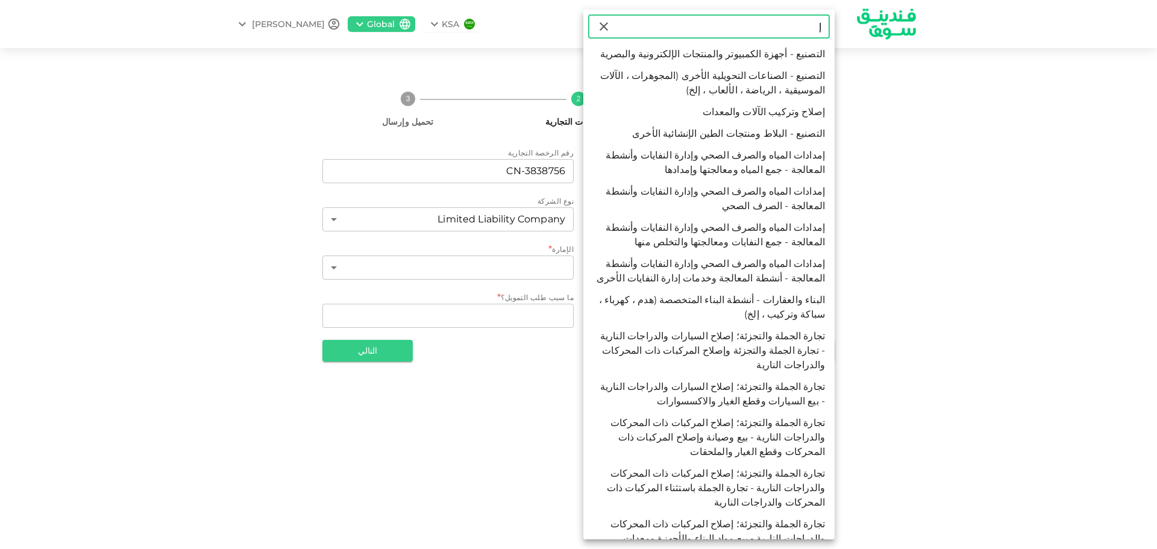
type input "إ"
click at [778, 110] on li "إصلاح وتركيب الآلات والمعدات" at bounding box center [708, 112] width 251 height 22
type input "41"
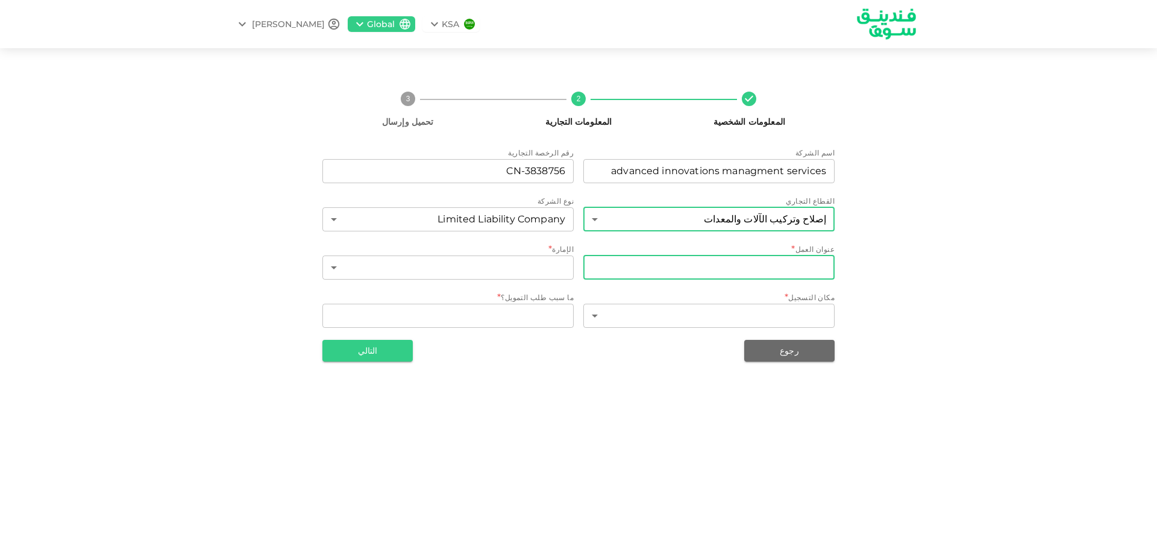
click at [633, 271] on input "businessAddress" at bounding box center [708, 268] width 251 height 24
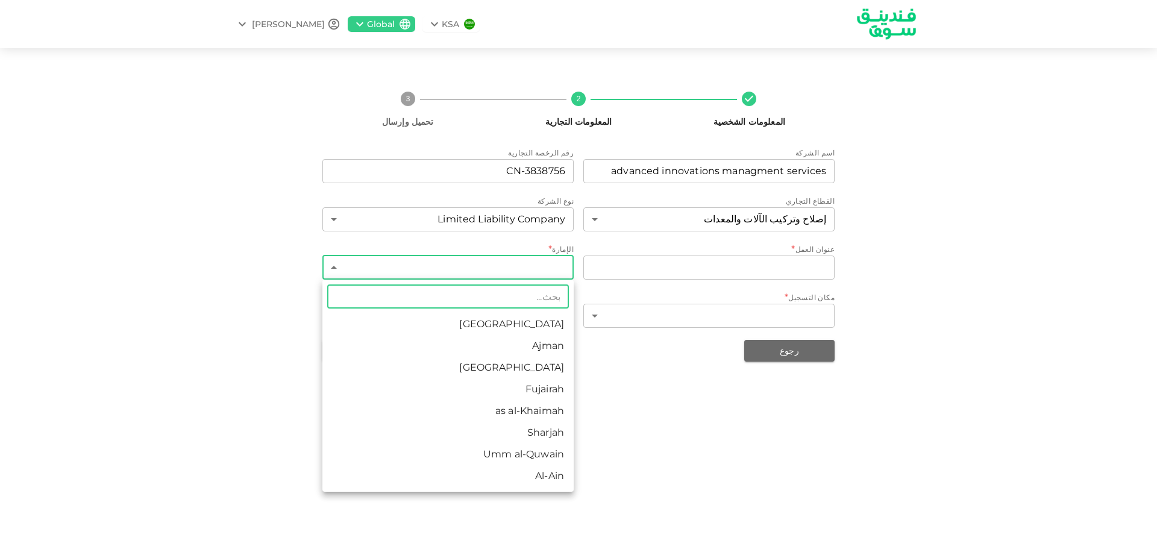
click at [553, 271] on body "KSA Global [PERSON_NAME] المعلومات الشخصية 2 المعلومات التجارية 3 تحميل وإرسال …" at bounding box center [578, 274] width 1157 height 549
click at [548, 321] on li "[GEOGRAPHIC_DATA]" at bounding box center [447, 324] width 251 height 22
type input "1"
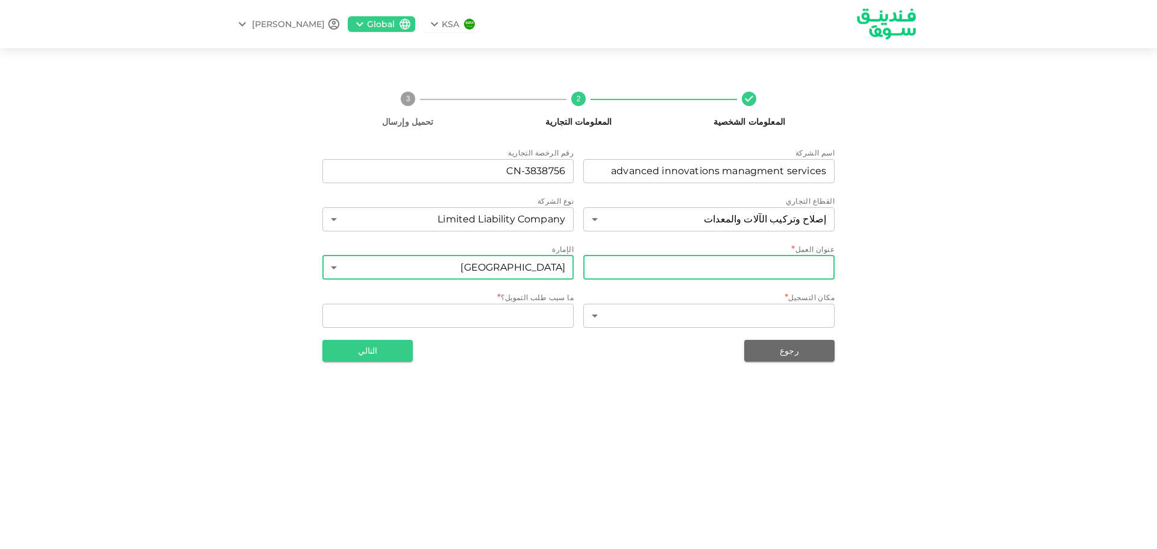
drag, startPoint x: 715, startPoint y: 271, endPoint x: 755, endPoint y: 220, distance: 64.9
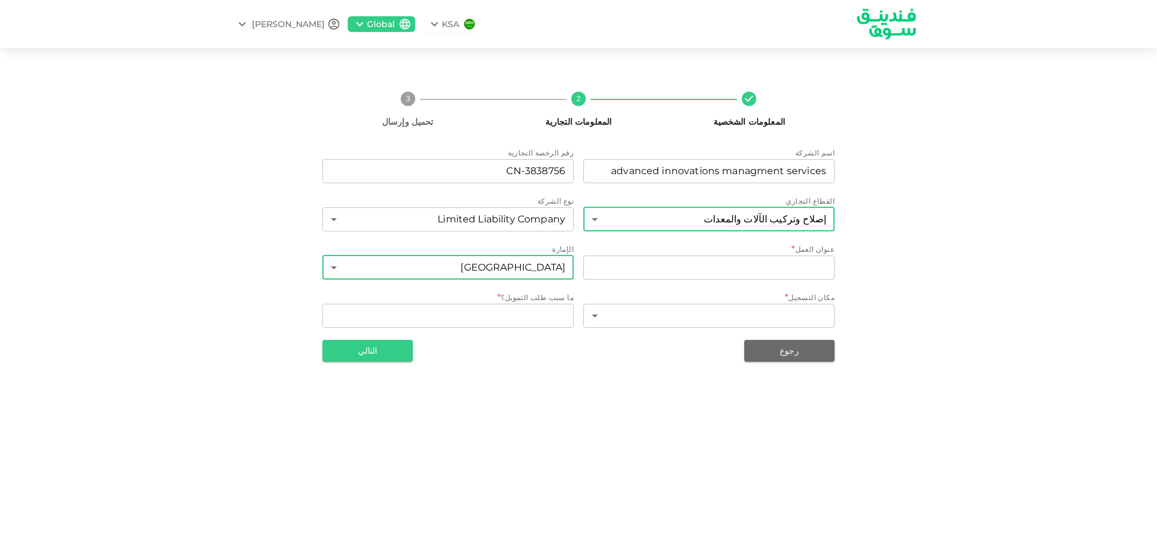
click at [716, 269] on input "businessAddress" at bounding box center [708, 268] width 251 height 24
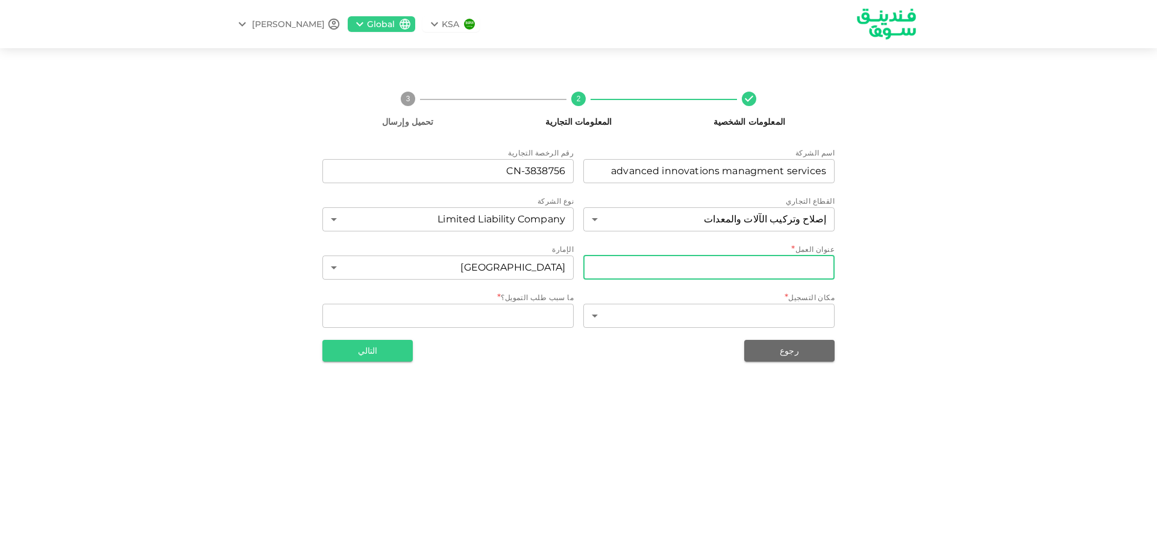
click at [809, 266] on input "businessAddress" at bounding box center [708, 268] width 251 height 24
click at [793, 268] on input "businessAddress" at bounding box center [708, 268] width 251 height 24
type input "شارع خليفه"
click at [778, 318] on body "KSA Global [PERSON_NAME] المعلومات الشخصية 2 المعلومات التجارية 3 تحميل وإرسال …" at bounding box center [578, 274] width 1157 height 549
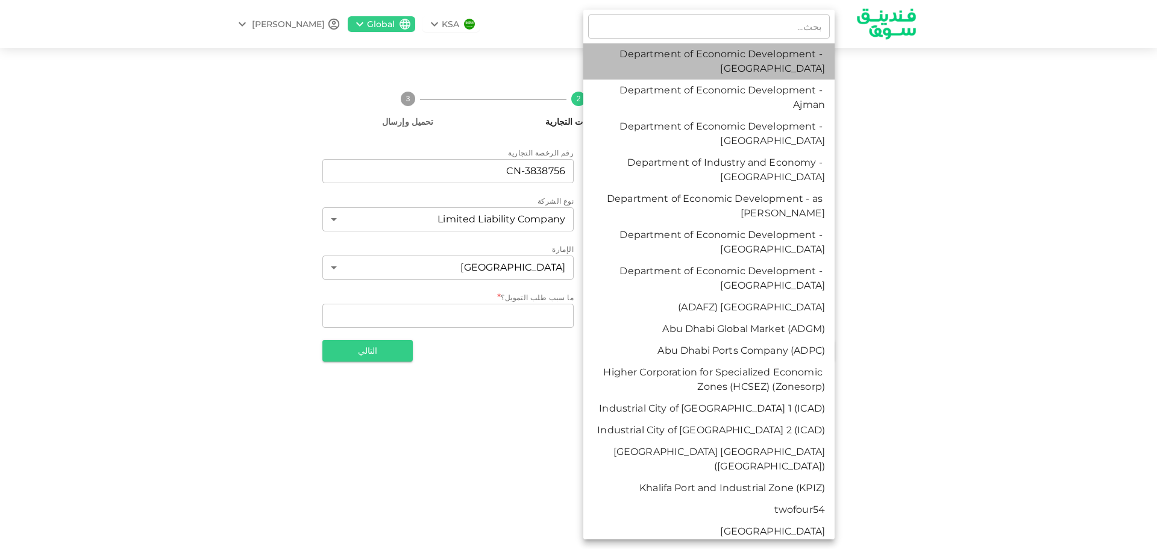
click at [761, 61] on li "Department of Economic Development - [GEOGRAPHIC_DATA]" at bounding box center [708, 61] width 251 height 36
type input "1"
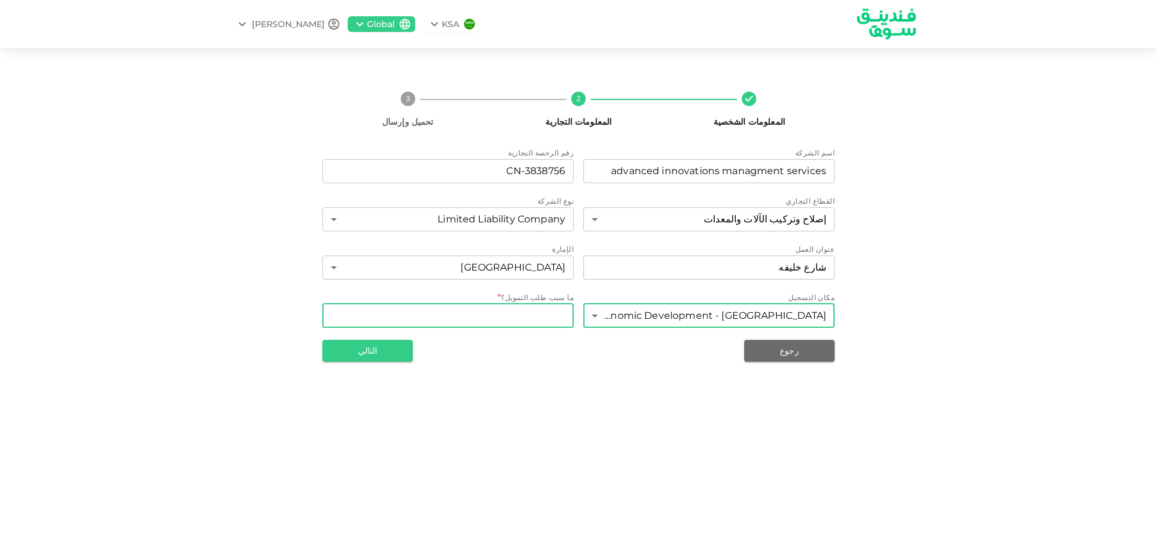
click at [500, 316] on textarea "WhatDoYouNeedFundsFor" at bounding box center [448, 316] width 234 height 14
type textarea "ب"
type textarea "للرواتب و الدفع لبعض العملاء"
click at [383, 352] on button "التالي" at bounding box center [367, 351] width 90 height 22
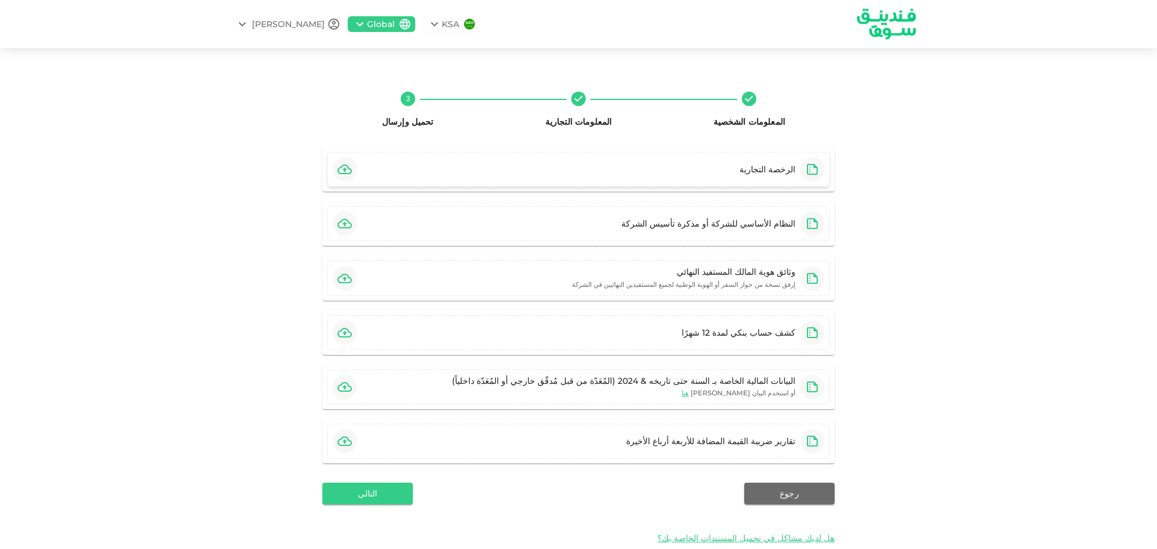
click at [352, 168] on icon "button" at bounding box center [345, 169] width 14 height 14
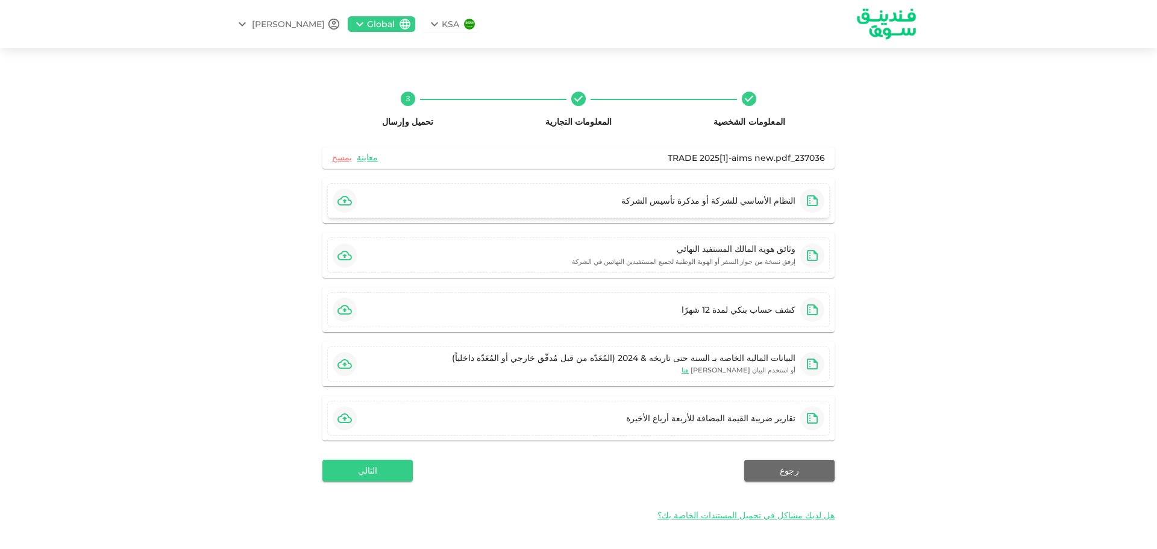
click at [538, 202] on div "النظام الأساسي للشركة أو مذكرة تأسيس الشركة" at bounding box center [578, 200] width 503 height 35
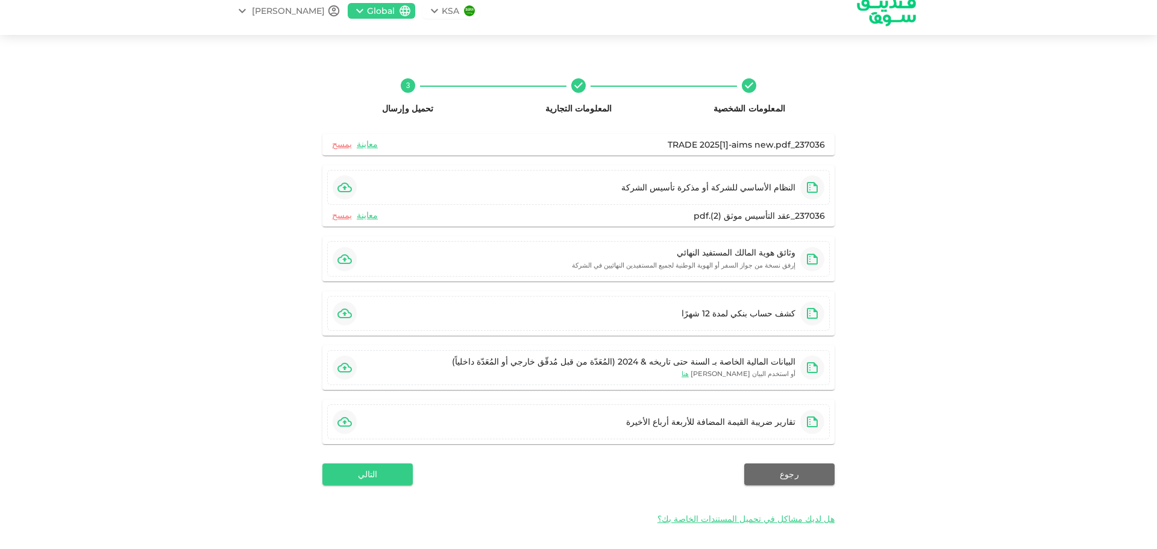
scroll to position [17, 0]
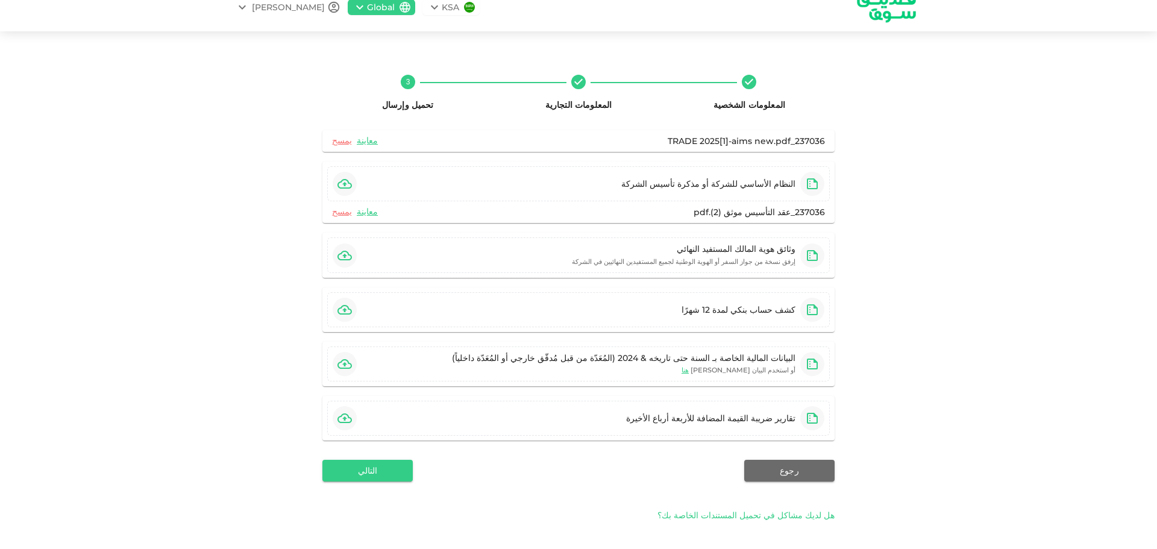
click at [782, 514] on span "هل لديك مشاكل في تحميل المستندات الخاصة بك؟" at bounding box center [746, 515] width 177 height 13
click at [775, 517] on span "هل لديك مشاكل في تحميل المستندات الخاصة بك؟" at bounding box center [746, 520] width 177 height 13
click at [407, 473] on button "التالي" at bounding box center [367, 471] width 90 height 22
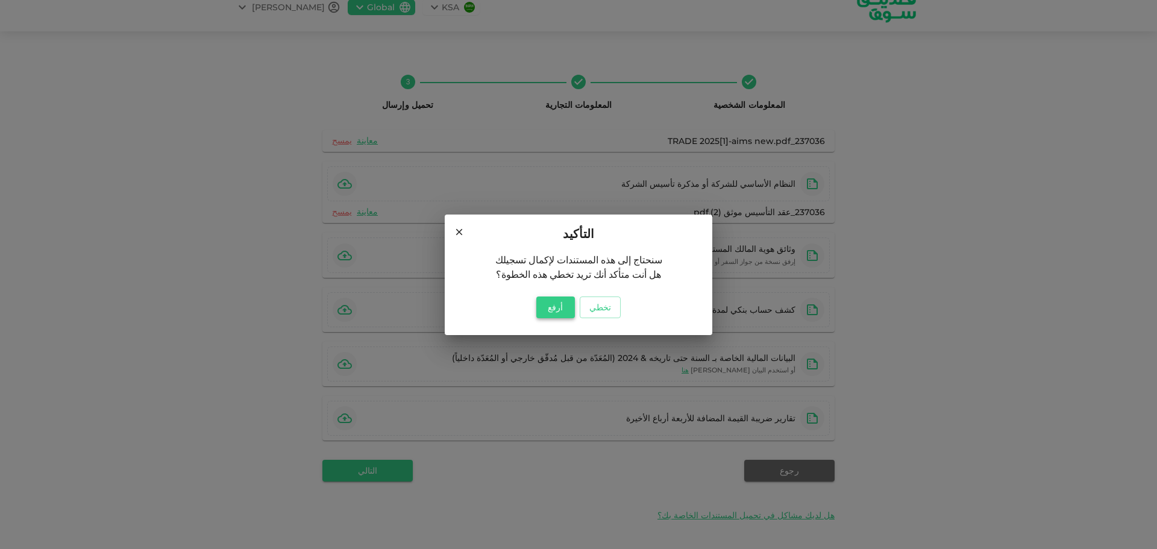
click at [559, 307] on button "أرفع" at bounding box center [555, 308] width 39 height 22
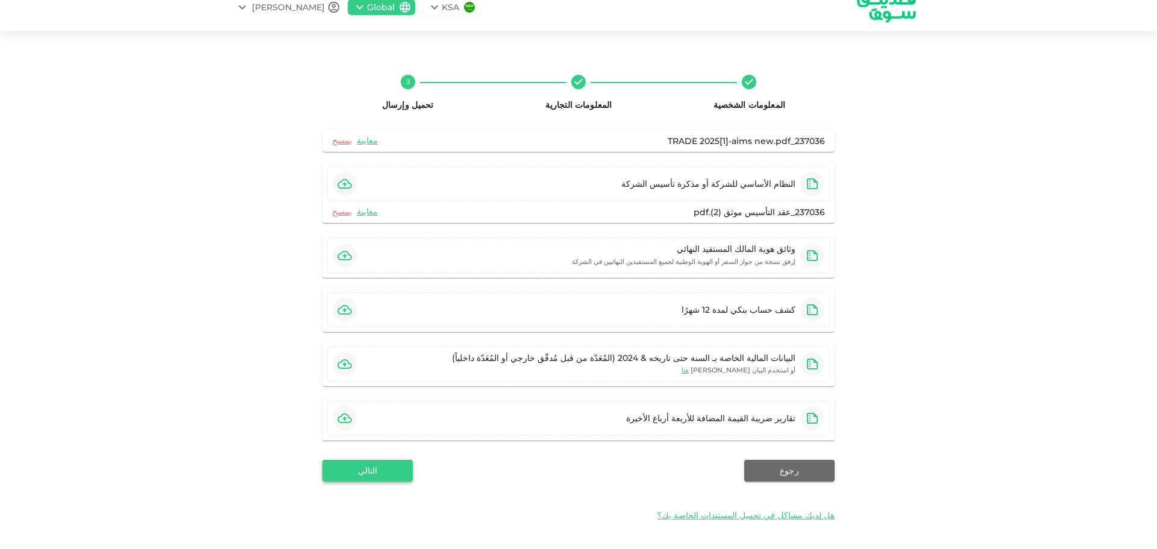
click at [371, 468] on button "التالي" at bounding box center [367, 471] width 90 height 22
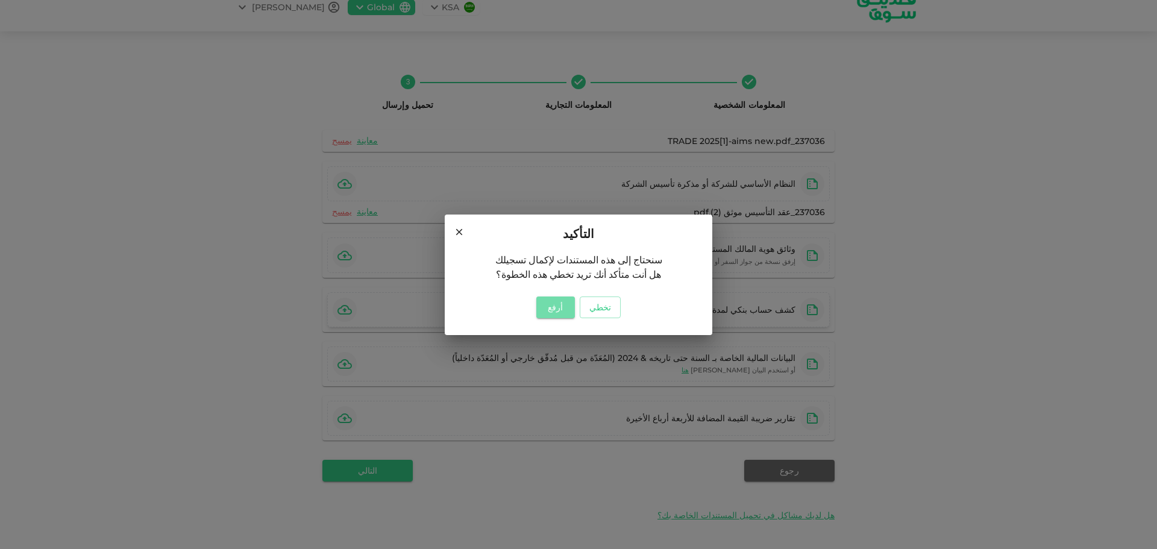
click at [552, 303] on button "أرفع" at bounding box center [555, 308] width 39 height 22
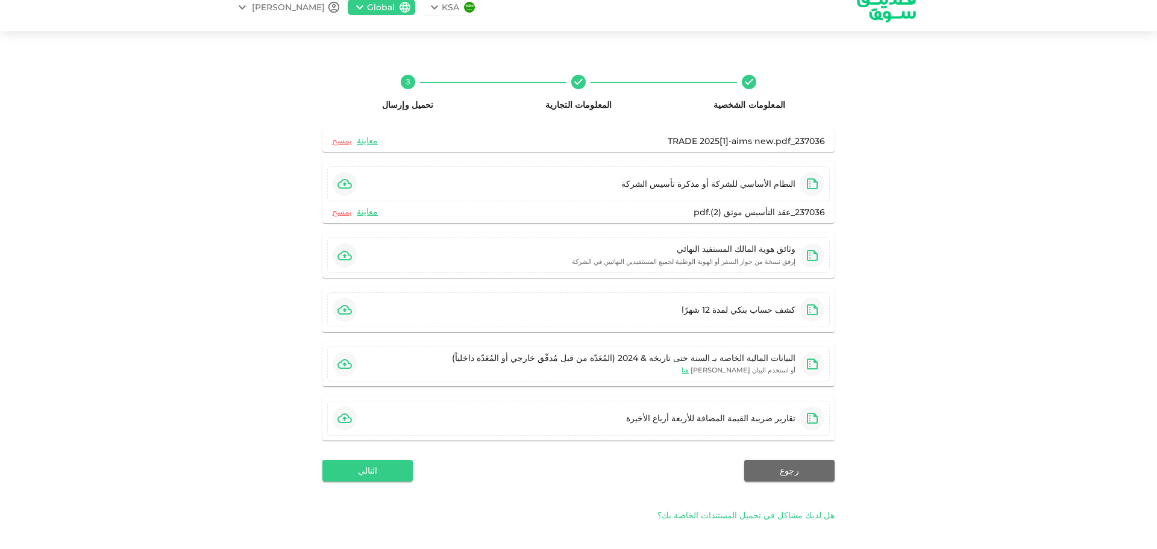
click at [791, 512] on span "هل لديك مشاكل في تحميل المستندات الخاصة بك؟" at bounding box center [746, 515] width 177 height 13
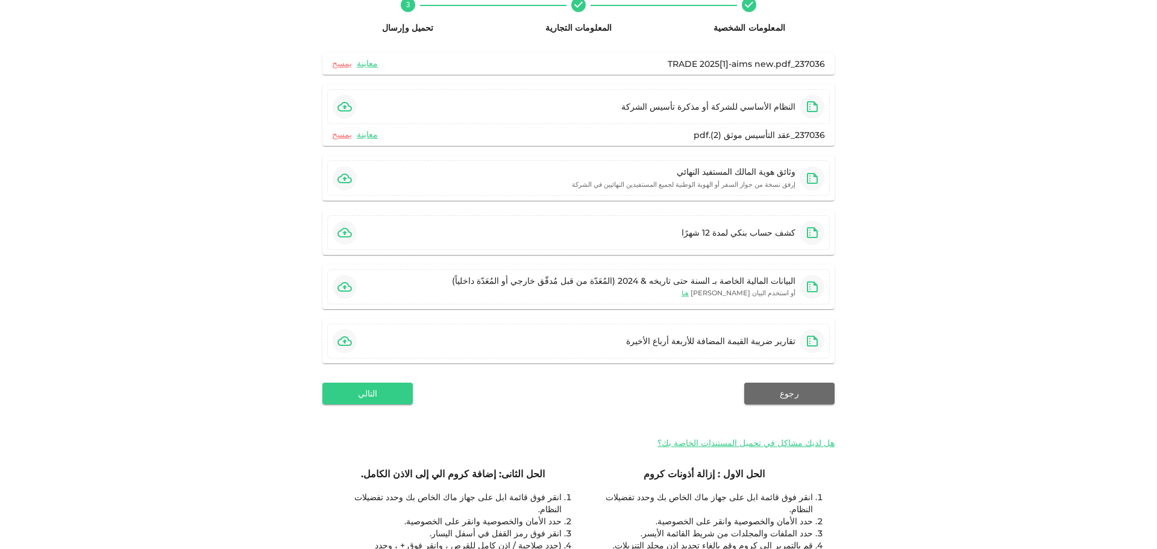
scroll to position [137, 0]
